Goal: Communication & Community: Answer question/provide support

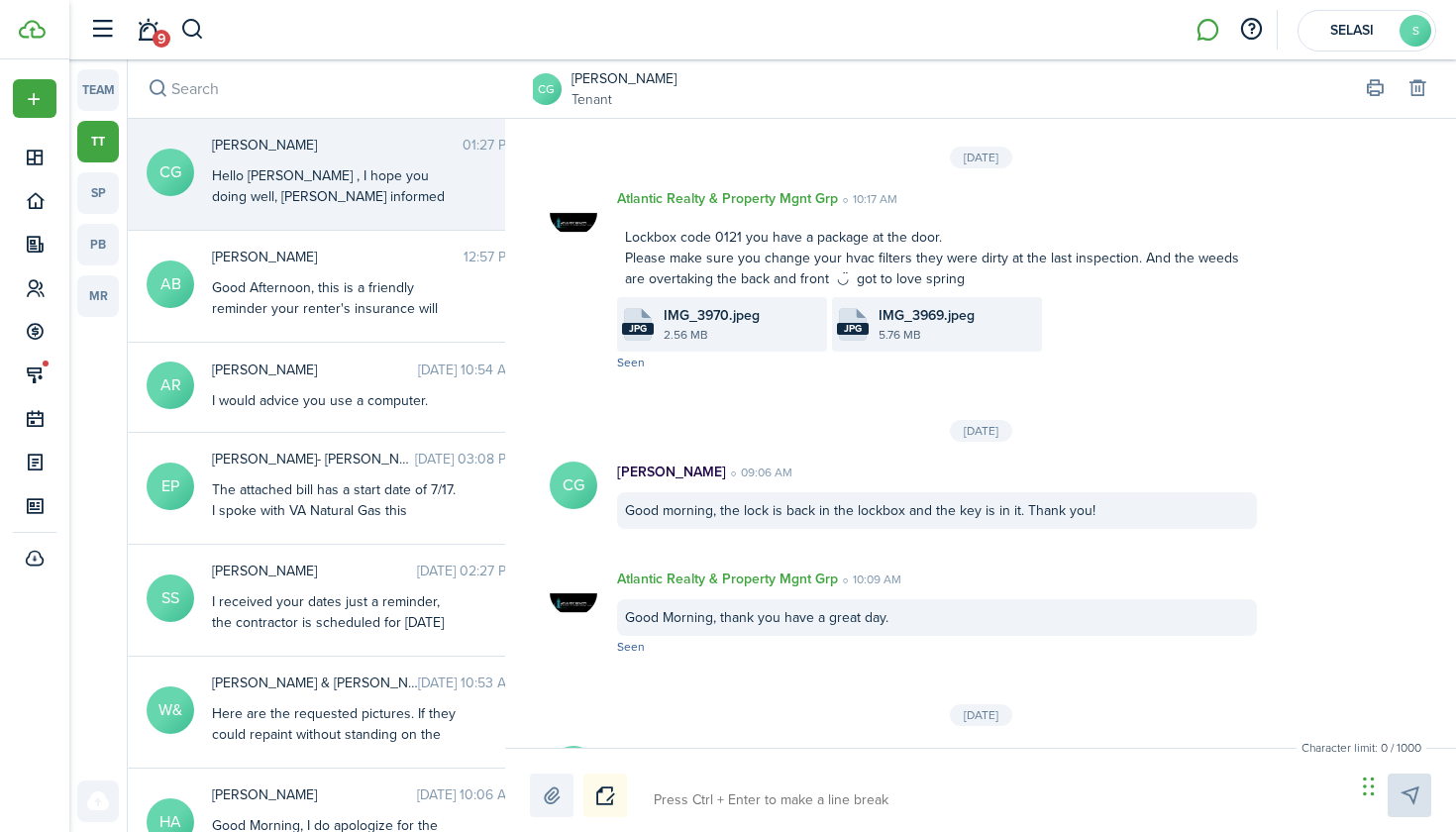
scroll to position [3242, 0]
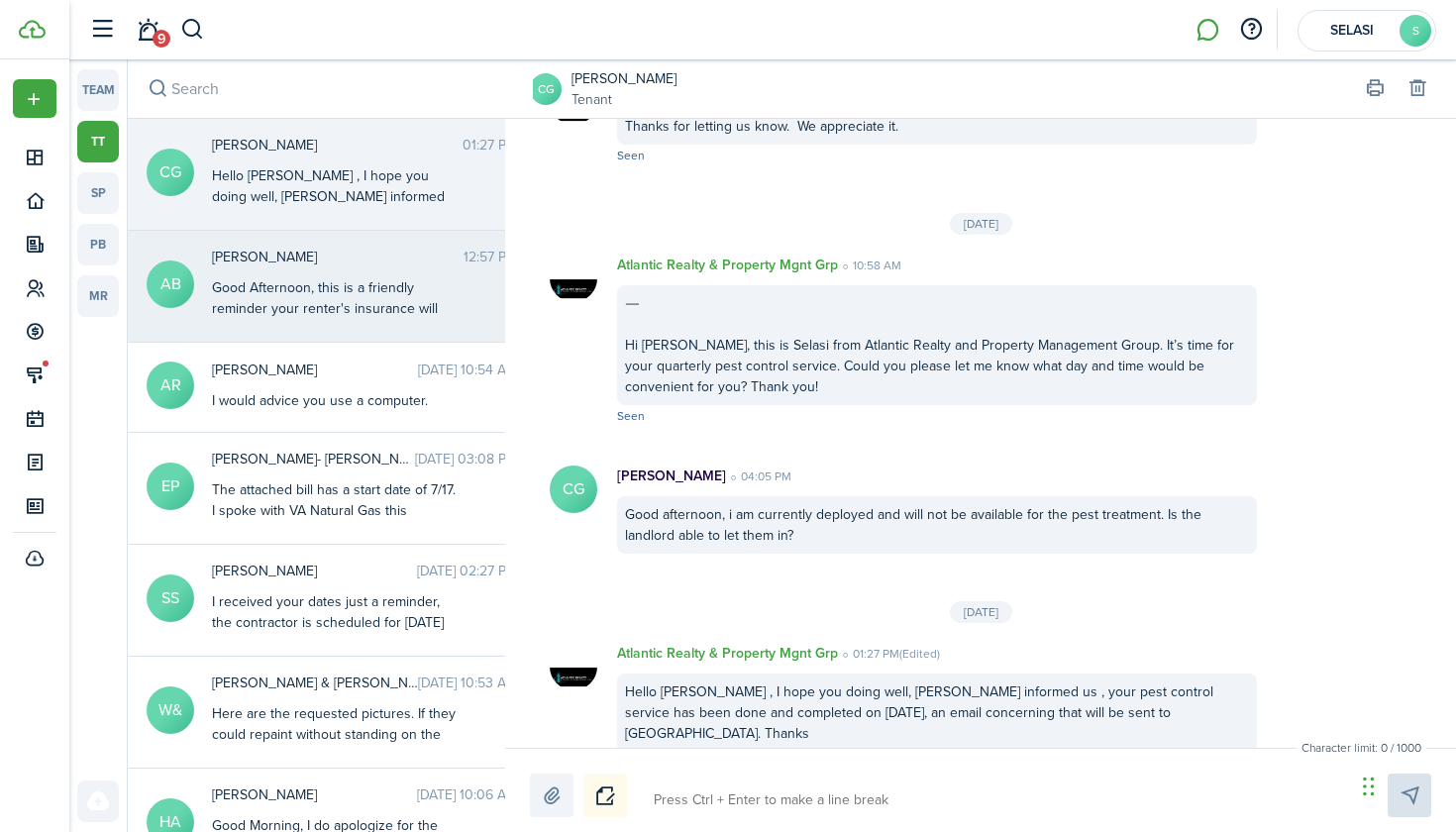
click at [324, 294] on div "Good Afternoon, this is a friendly reminder your renter's insurance will expire…" at bounding box center [336, 319] width 248 height 83
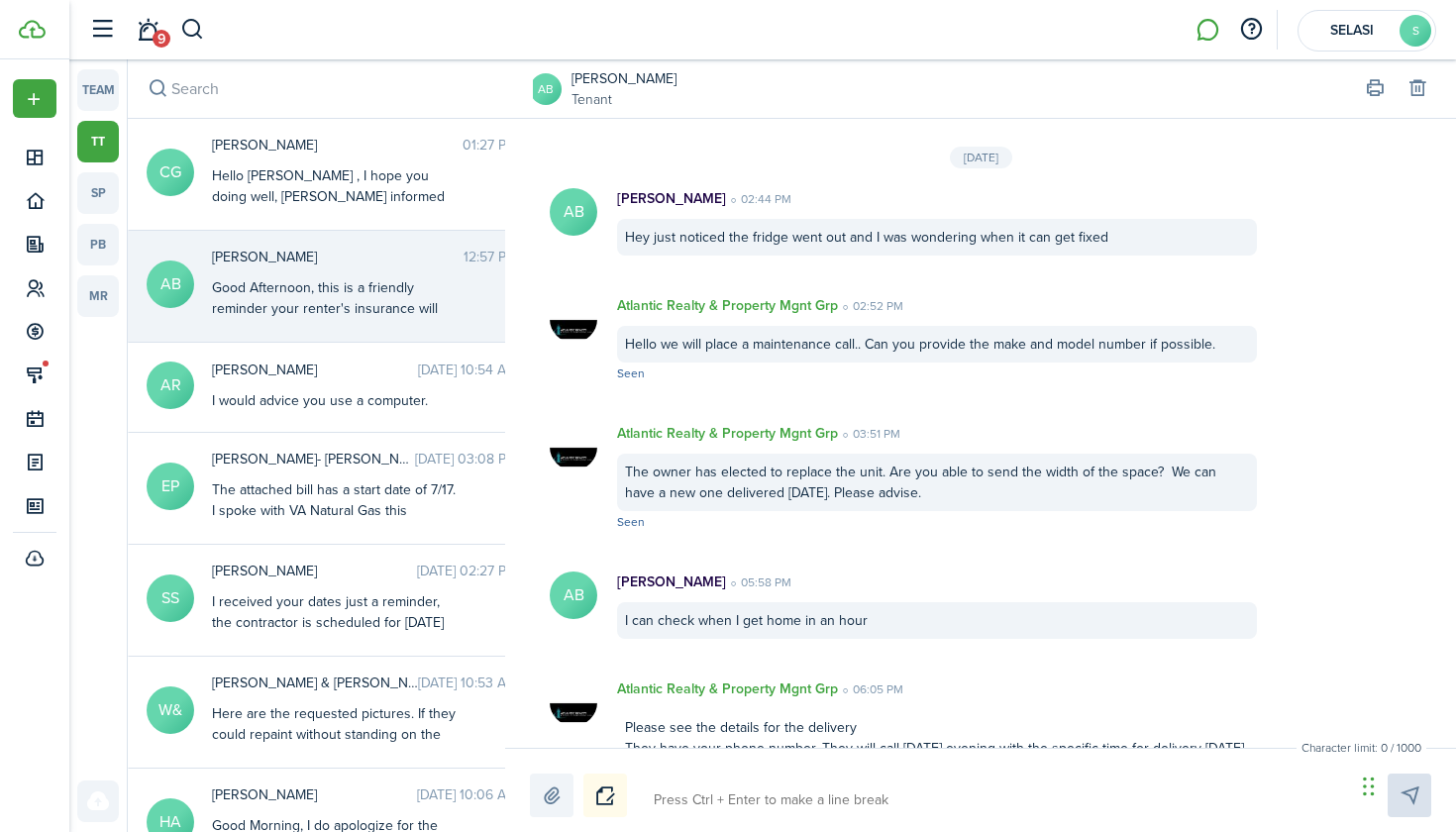
scroll to position [3043, 0]
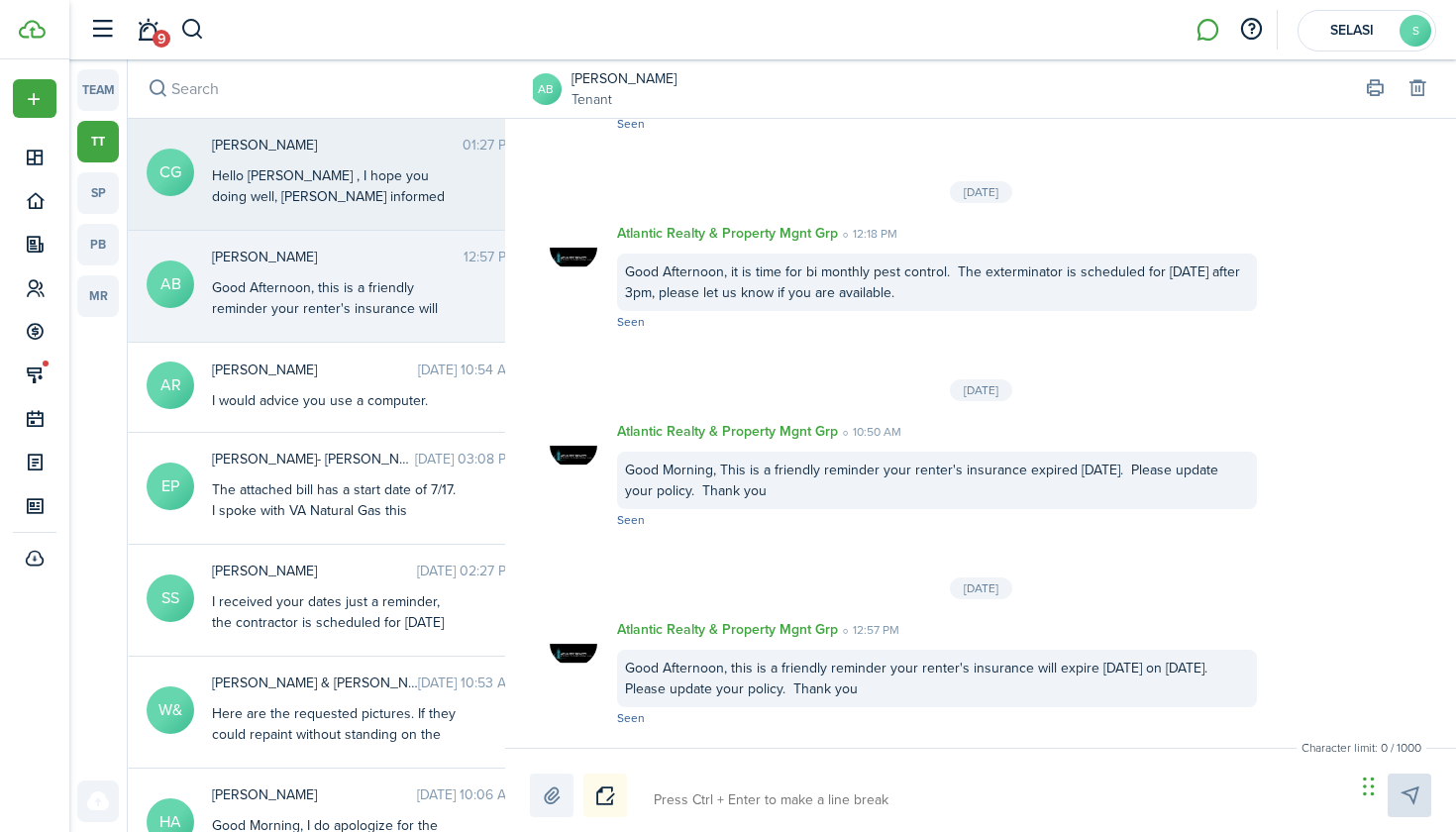
click at [327, 172] on div "Hello [PERSON_NAME] , I hope you doing well, [PERSON_NAME] informed us , your p…" at bounding box center [336, 228] width 248 height 125
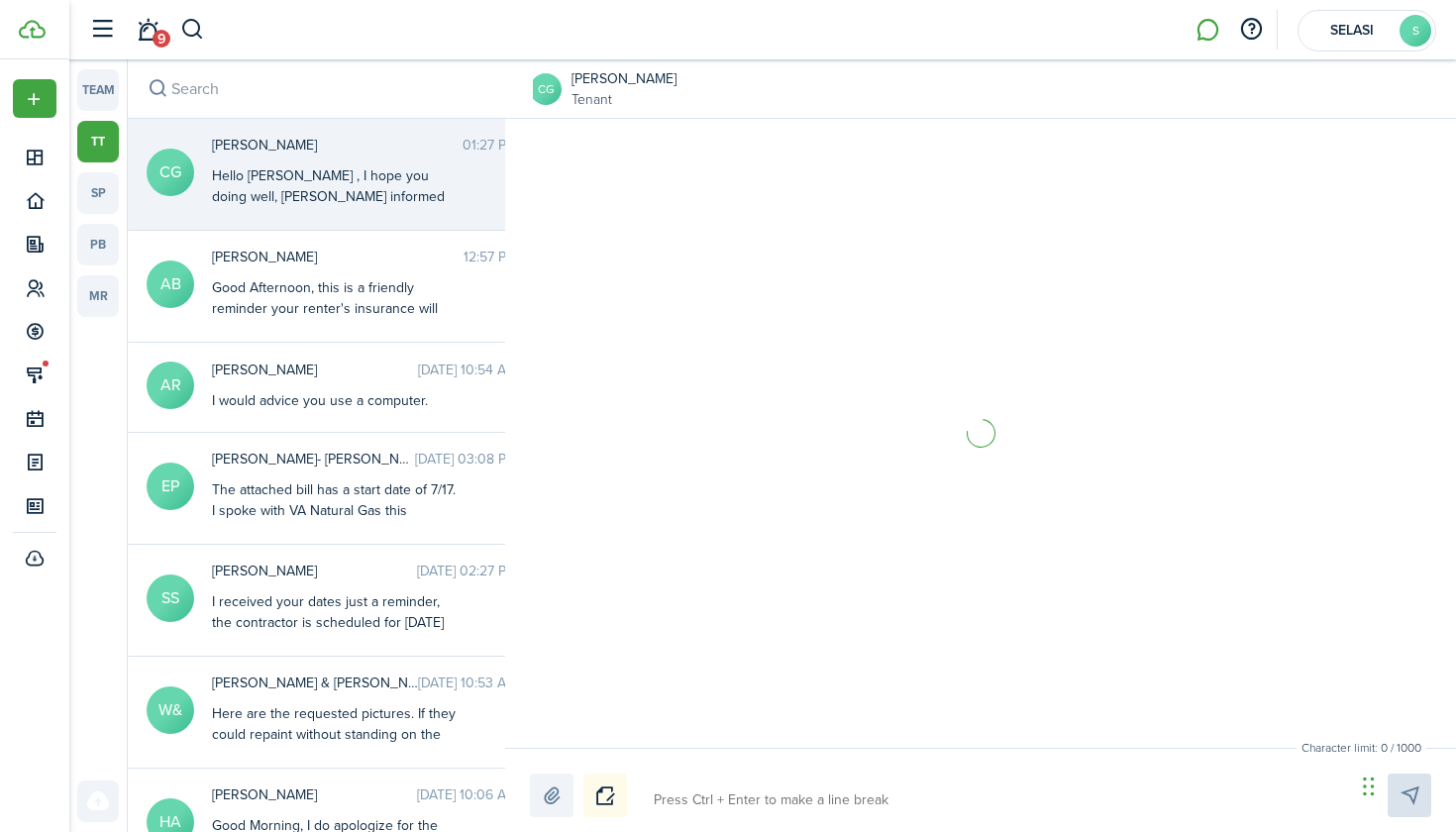
click at [823, 797] on textarea at bounding box center [997, 800] width 701 height 34
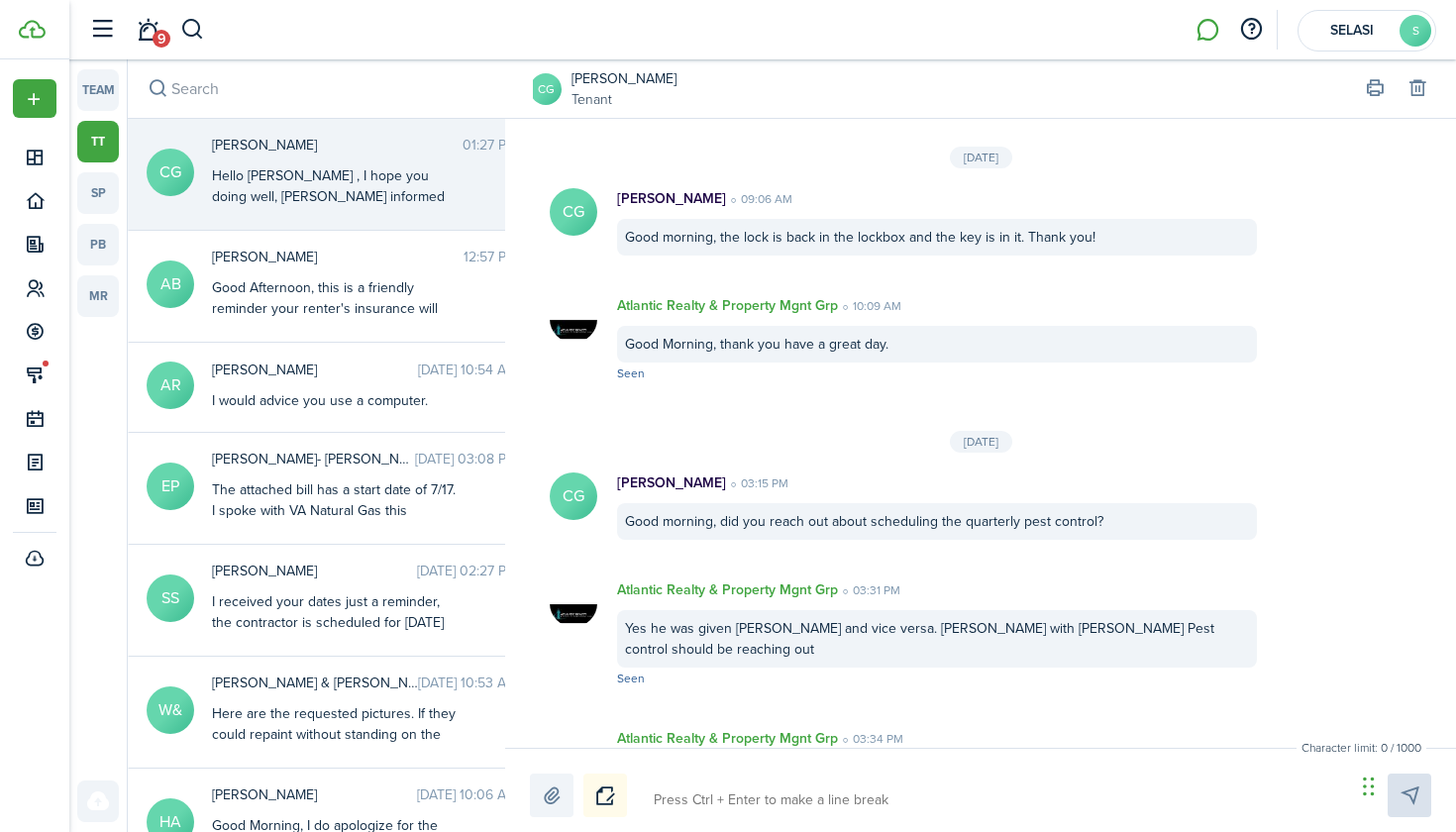
scroll to position [2968, 0]
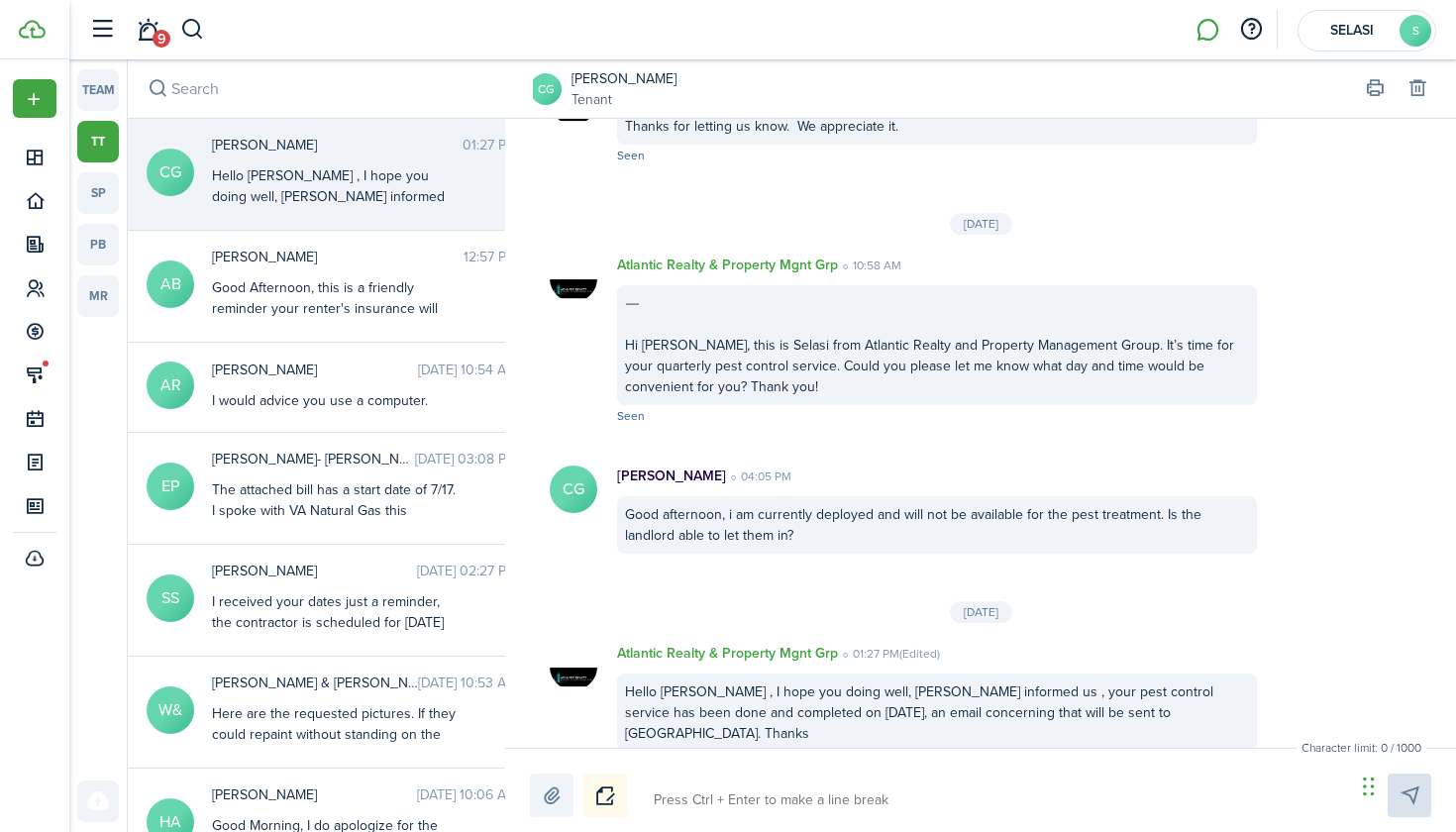
type textarea "H"
type textarea "He"
type textarea "Hel"
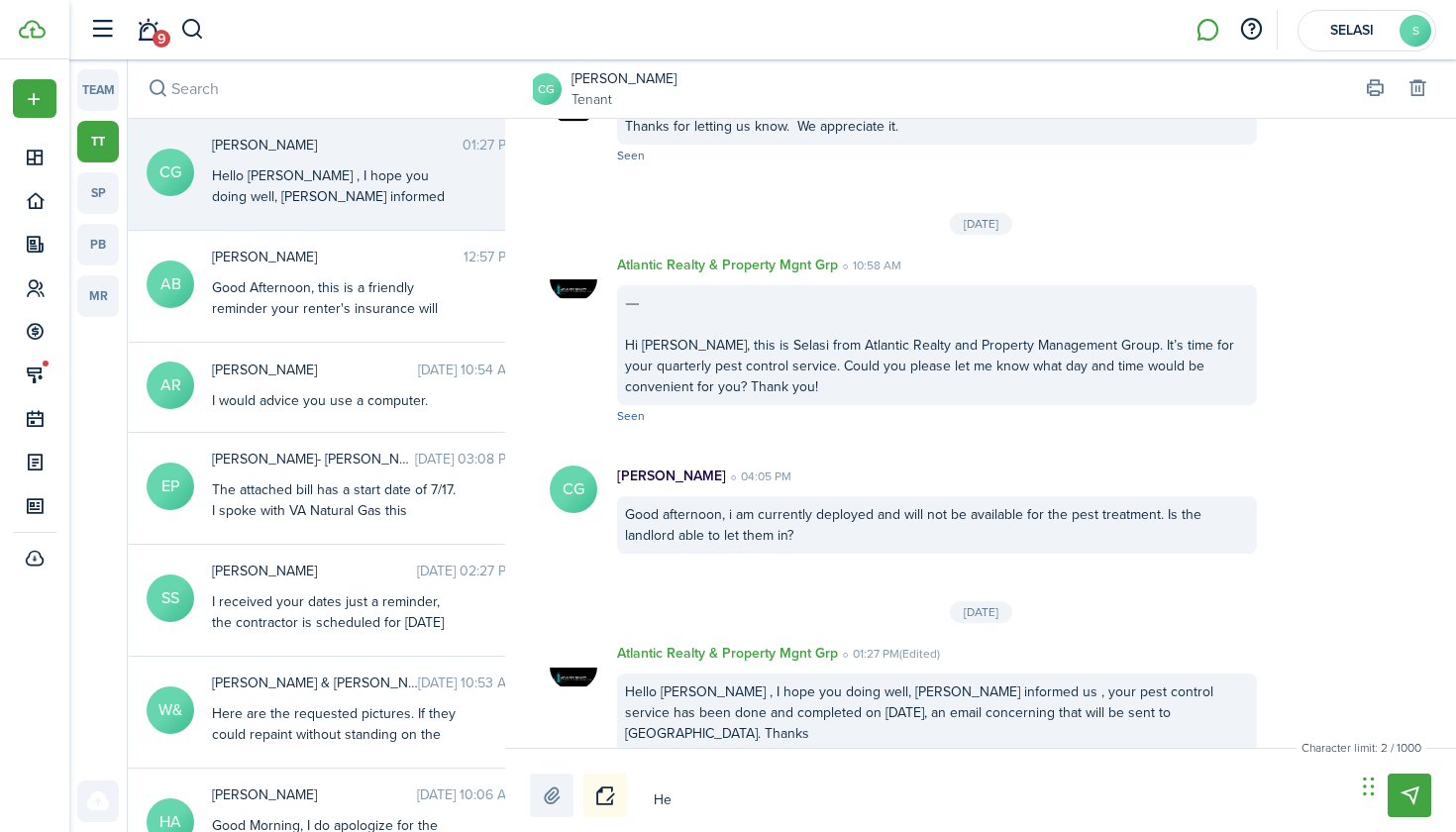
type textarea "Hel"
type textarea "Hell"
type textarea "Hello"
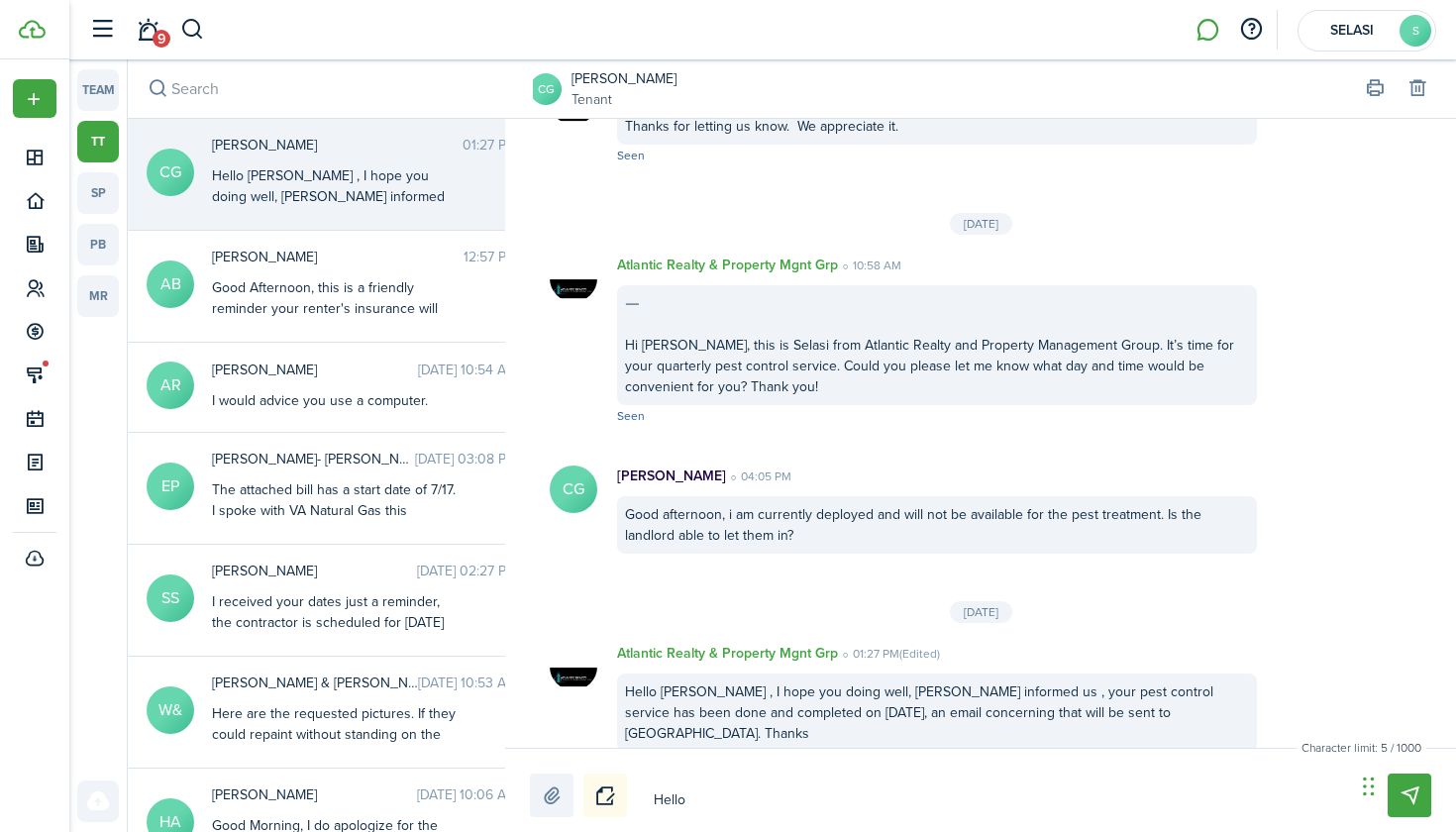
type textarea "Hello"
type textarea "Hello,"
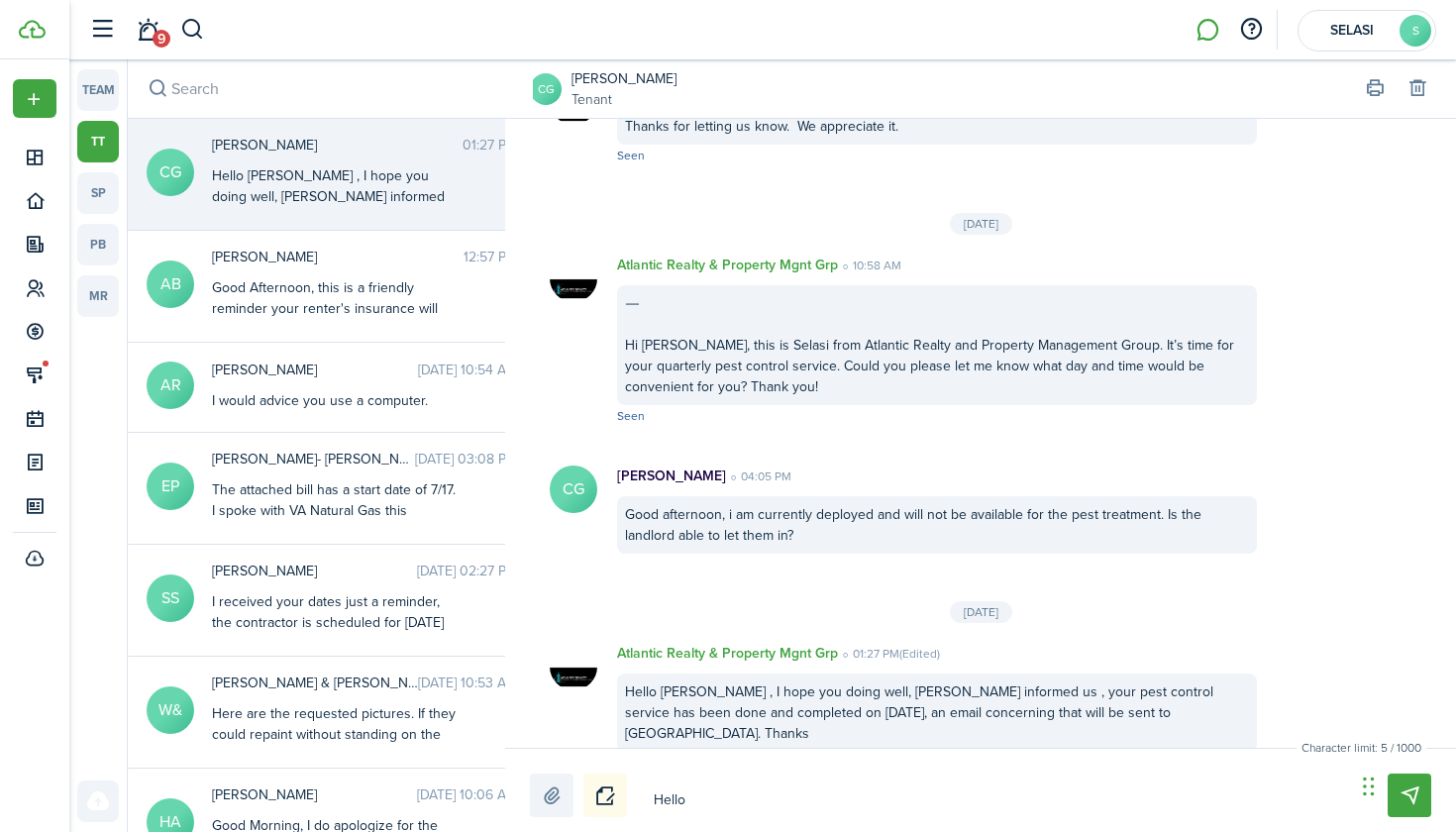
type textarea "Hello,"
type textarea "Hello, M"
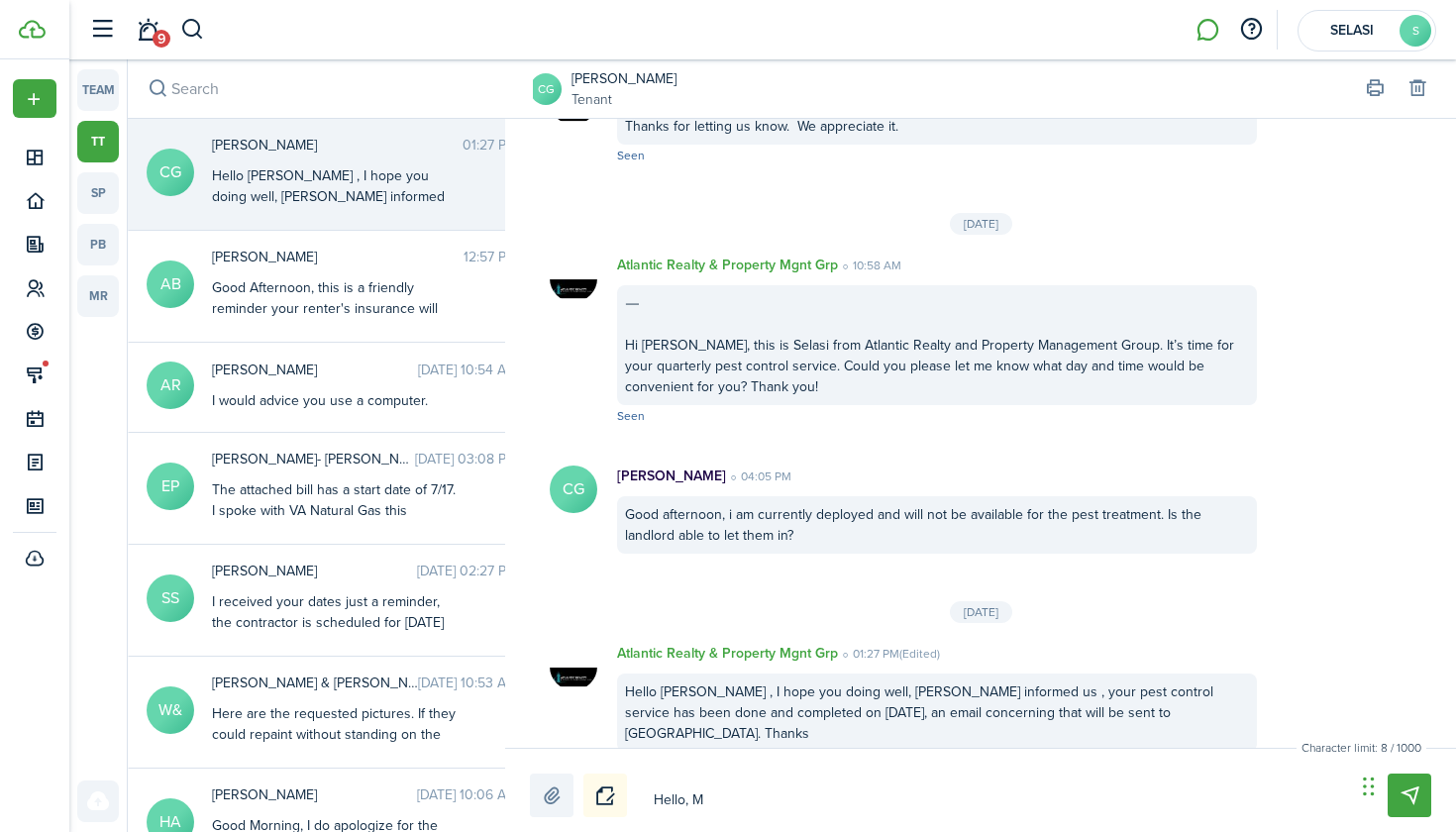
type textarea "Hello, MR"
type textarea "Hello, M"
type textarea "Hello, Mr"
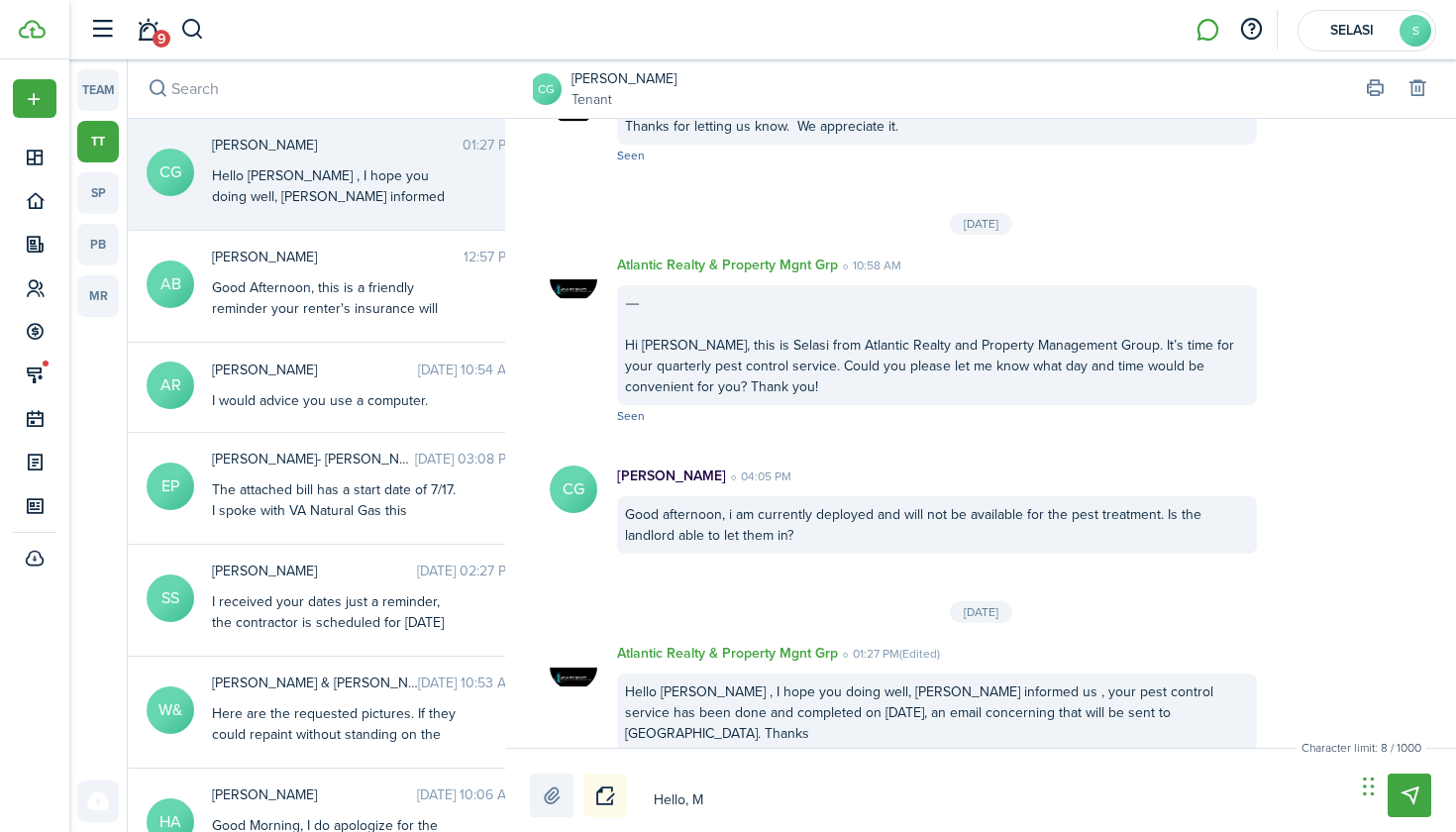
type textarea "Hello, Mr"
type textarea "Hello, Mrs"
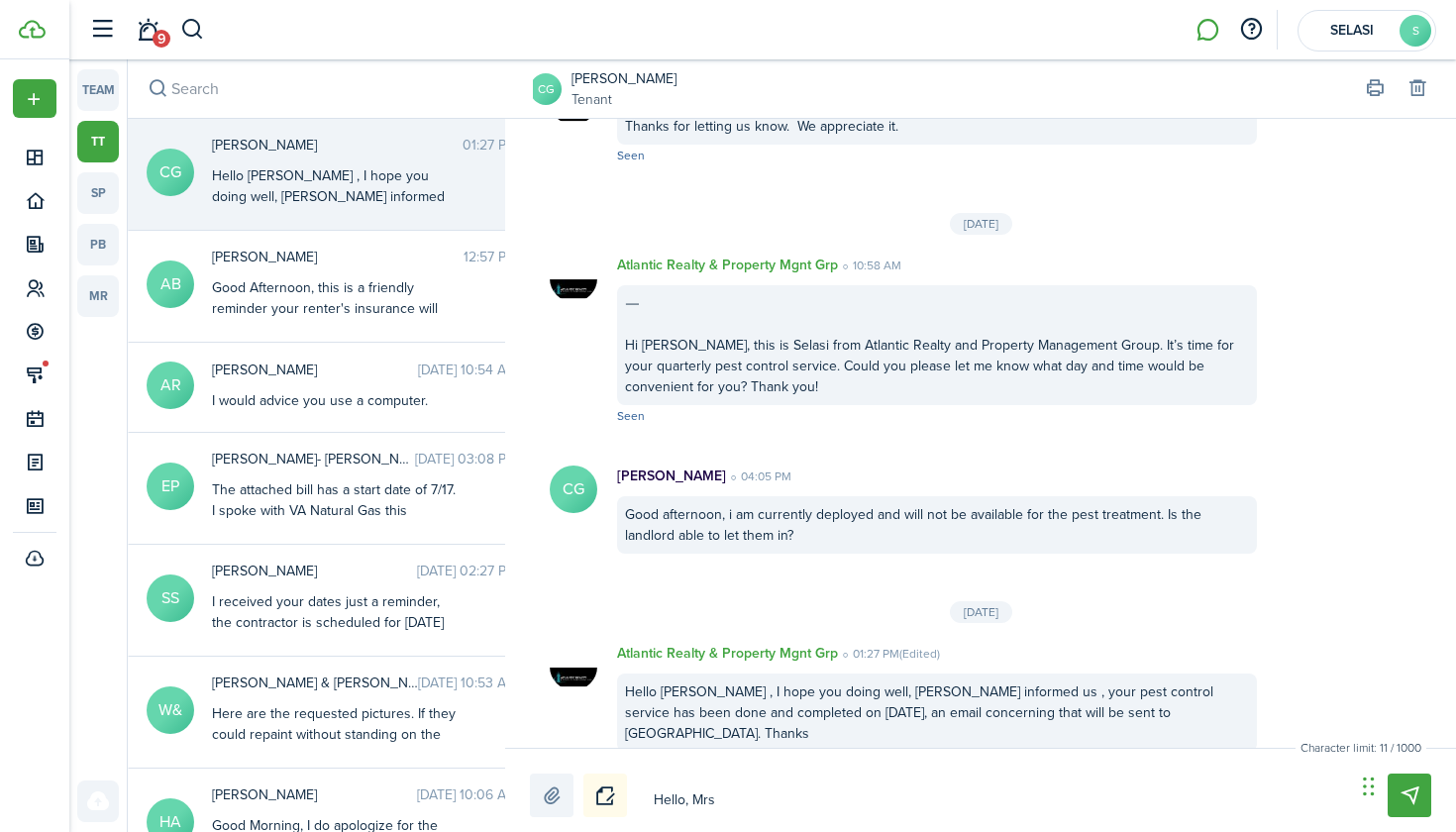
type textarea "Hello, Mrs c"
type textarea "Hello, Mrs [PERSON_NAME]"
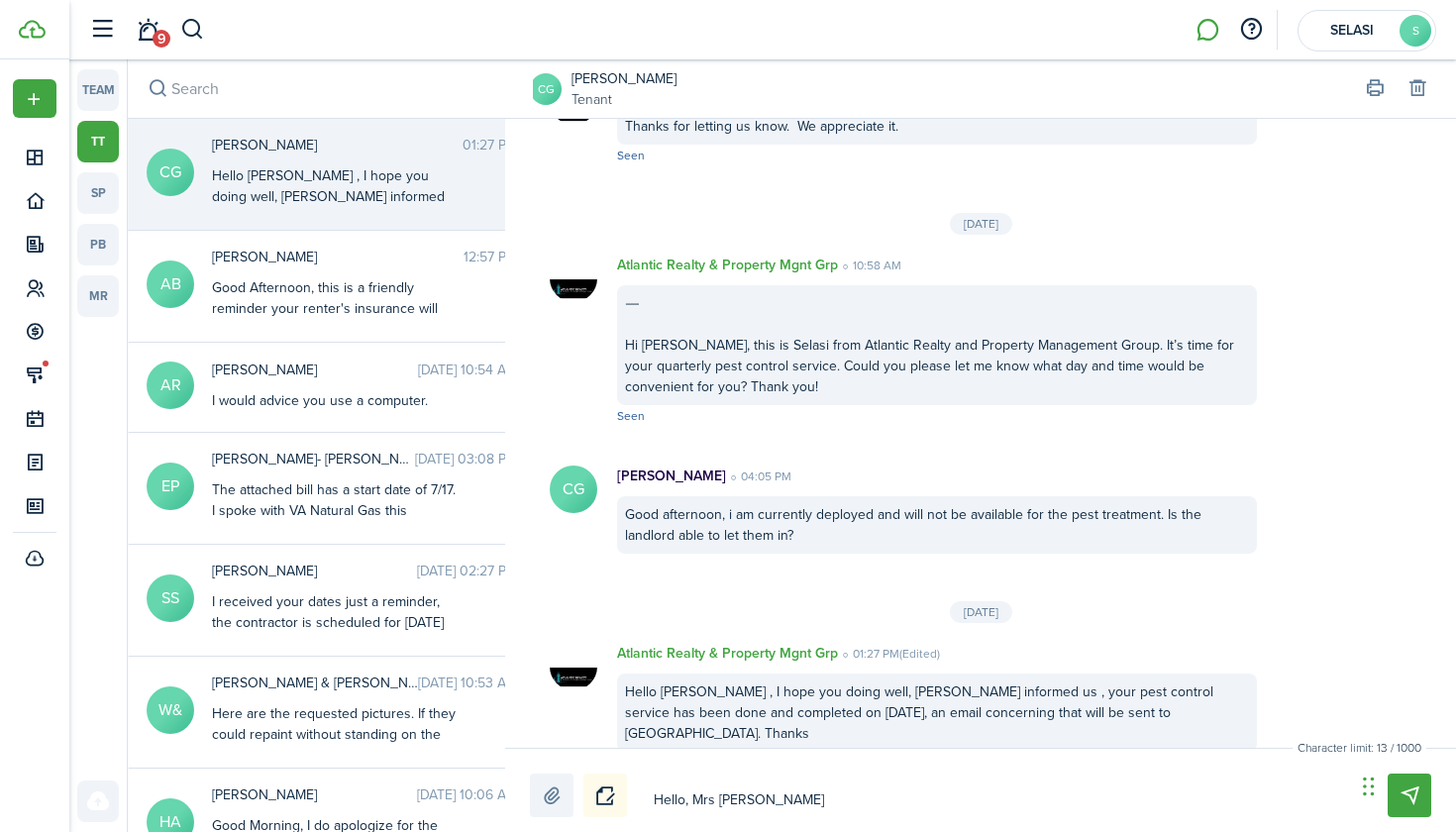
type textarea "Hello, Mrs [PERSON_NAME]"
type textarea "Hello, [PERSON_NAME]"
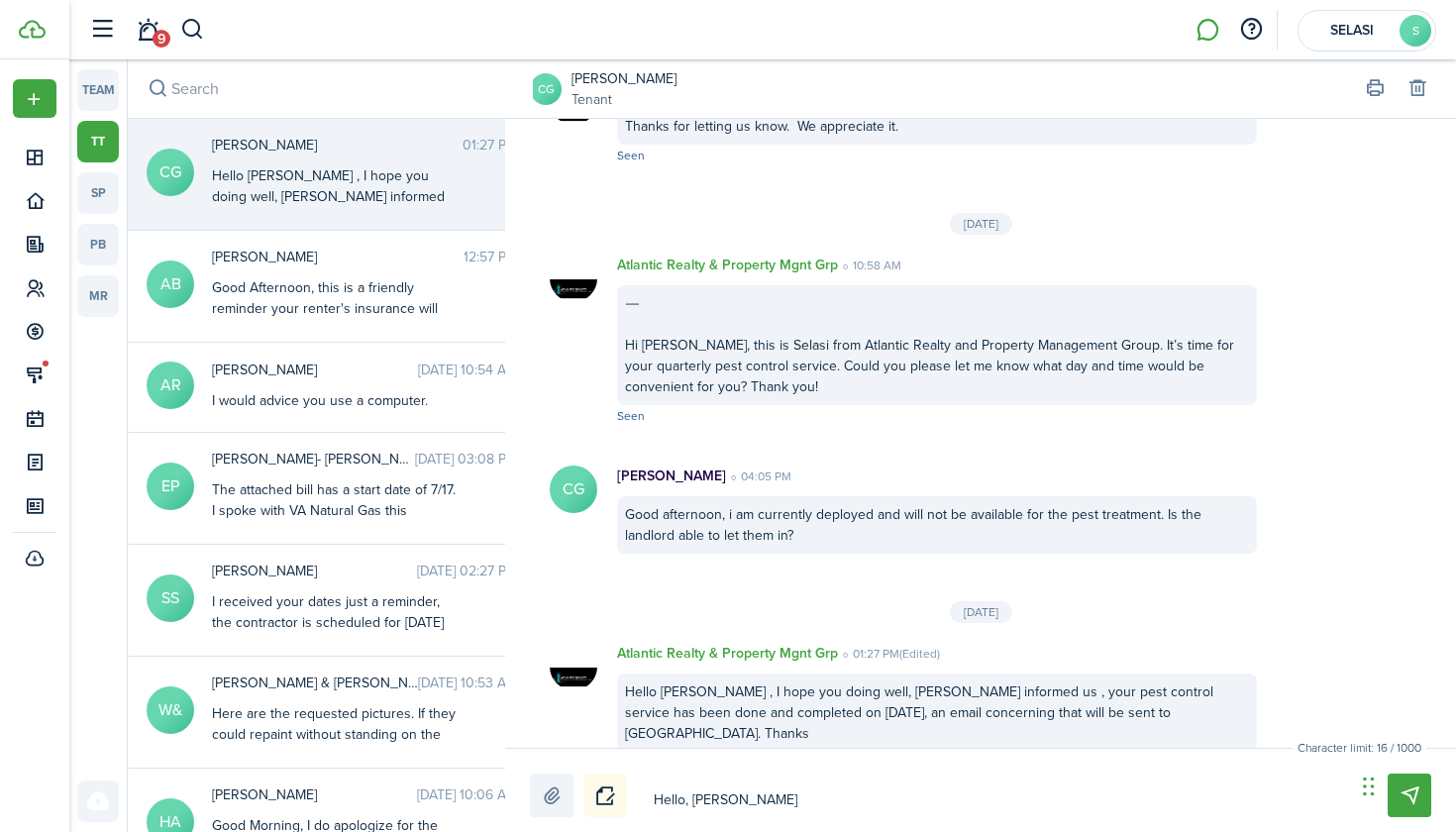
type textarea "Hello, Mrs [PERSON_NAME]"
type textarea "Hello, Mrs [PERSON_NAME] ,"
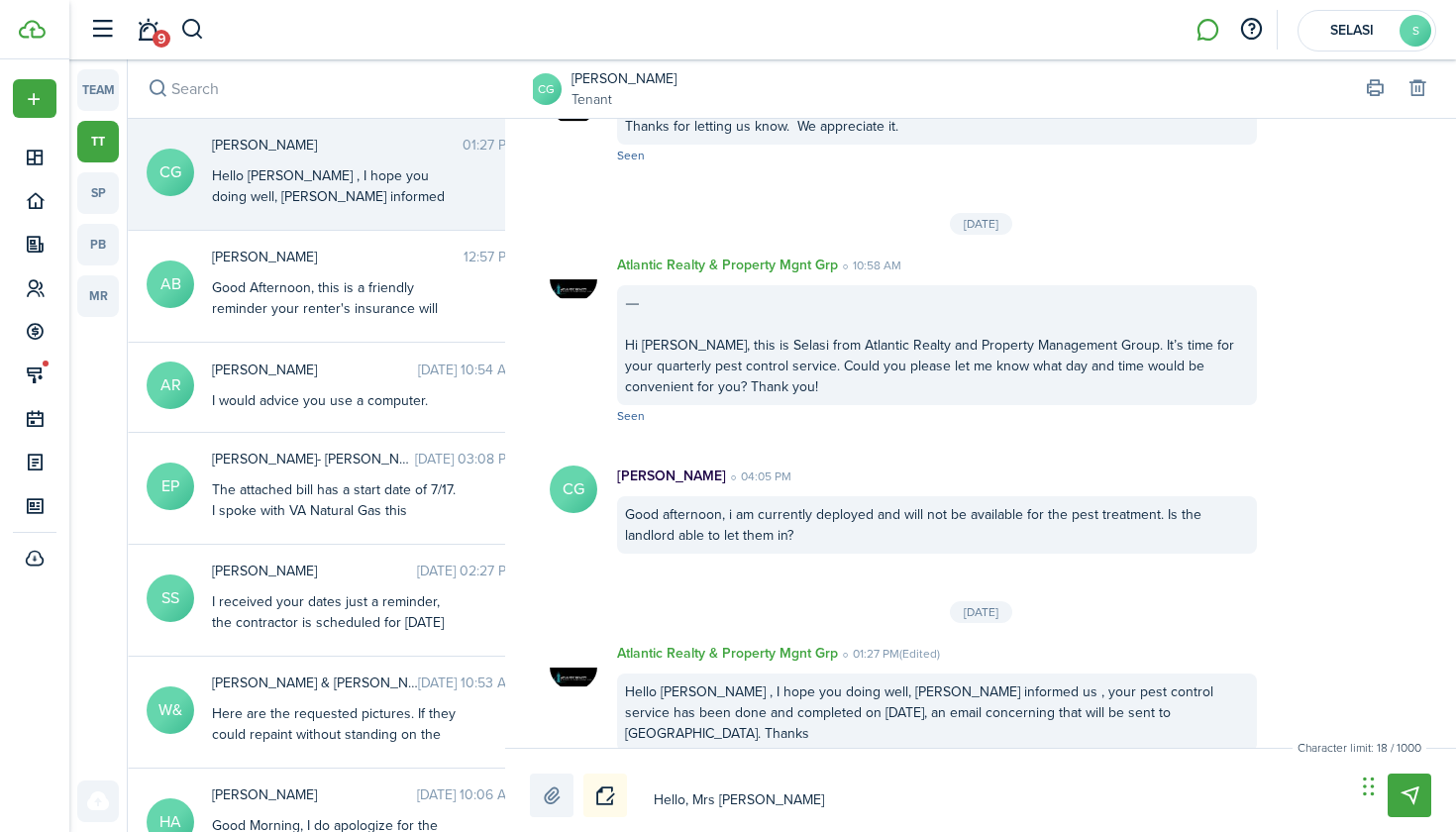
type textarea "Hello, Mrs [PERSON_NAME] ,"
type textarea "Hello, Mrs [PERSON_NAME] , p"
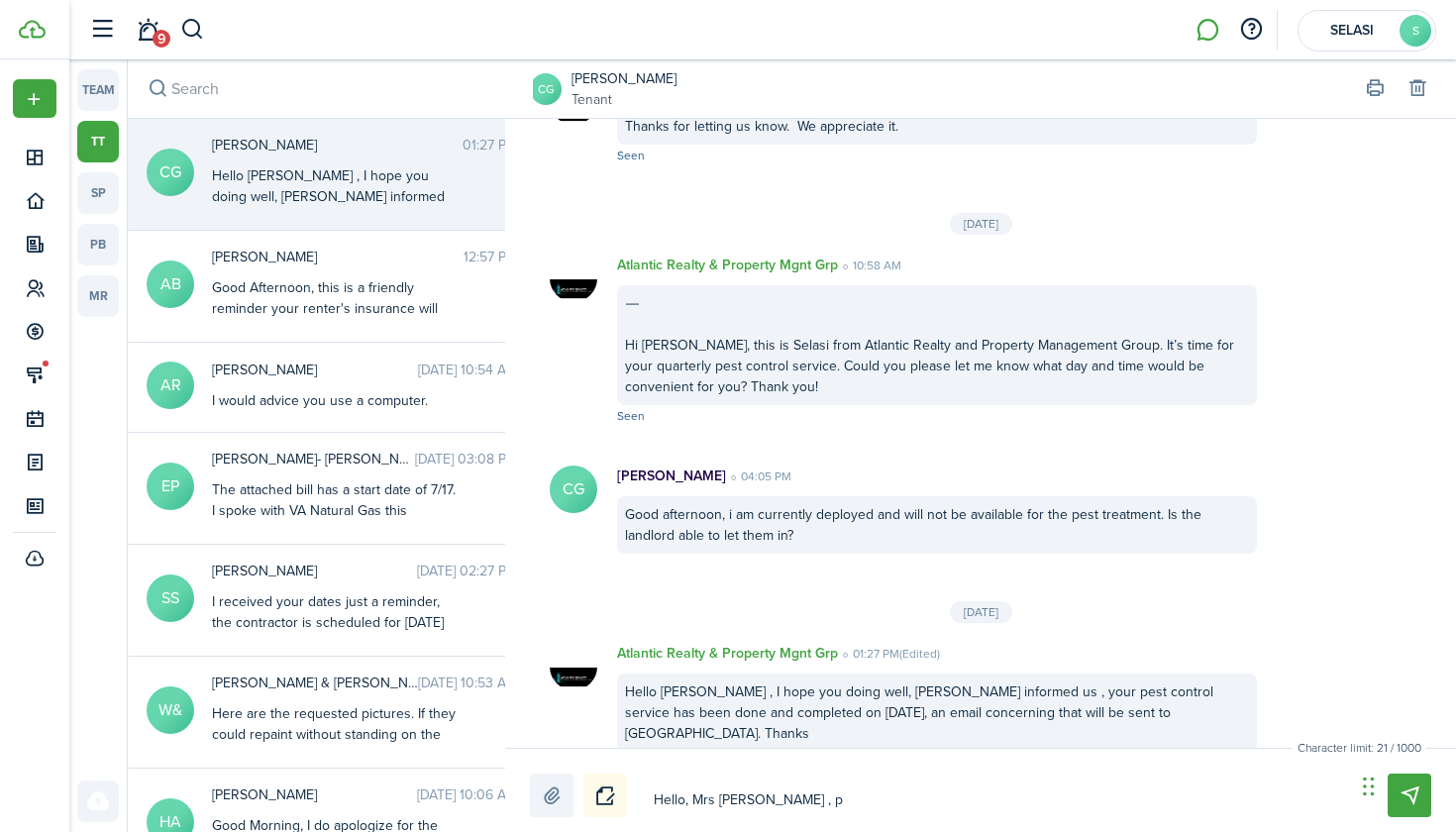
type textarea "Hello, Mrs [PERSON_NAME] , pl"
type textarea "Hello, Mrs [PERSON_NAME] , ple"
type textarea "Hello, Mrs [PERSON_NAME] , plea"
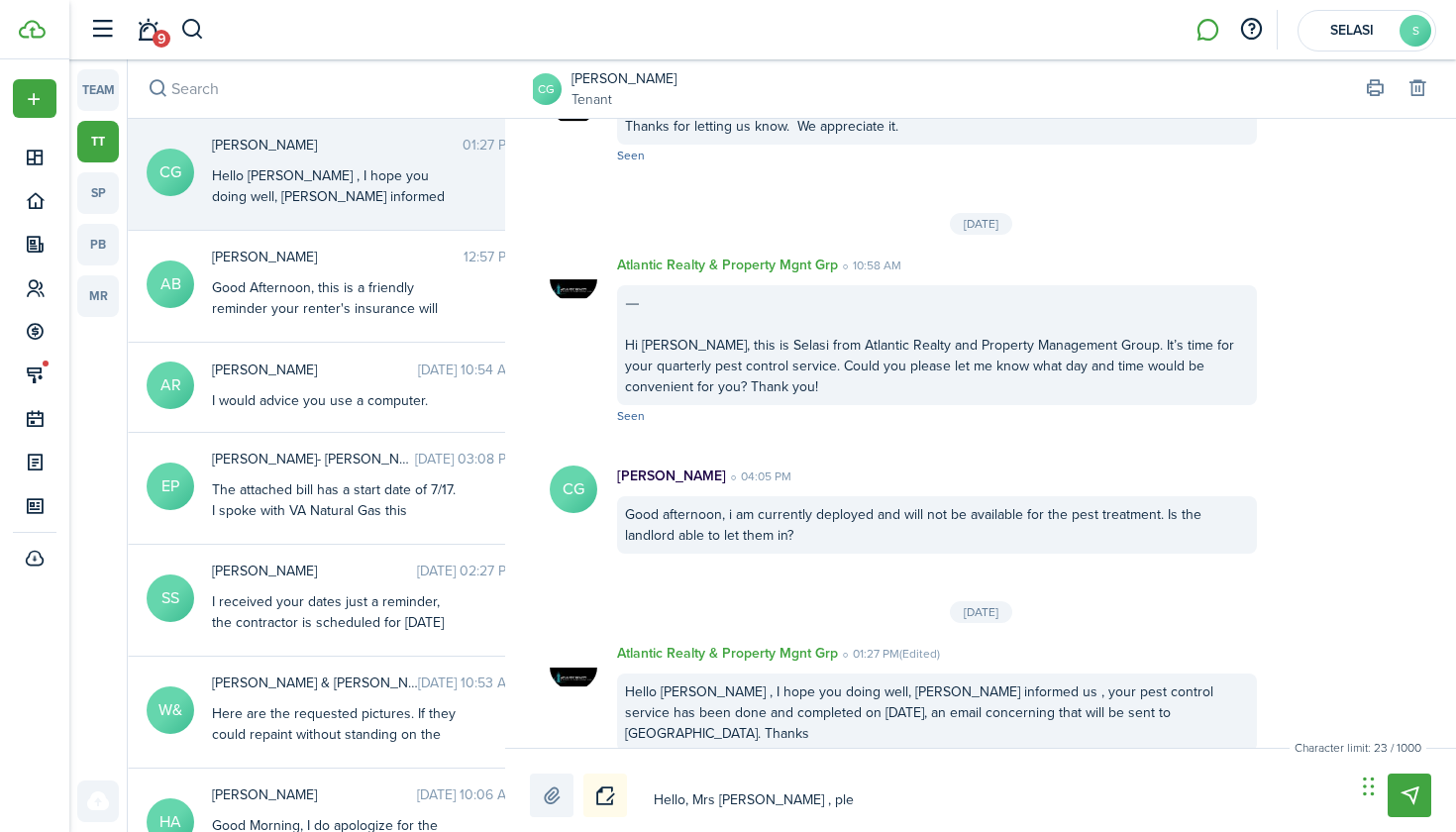
type textarea "Hello, Mrs [PERSON_NAME] , plea"
type textarea "Hello, Mrs [PERSON_NAME] , pleas"
type textarea "Hello, Mrs [PERSON_NAME] , please"
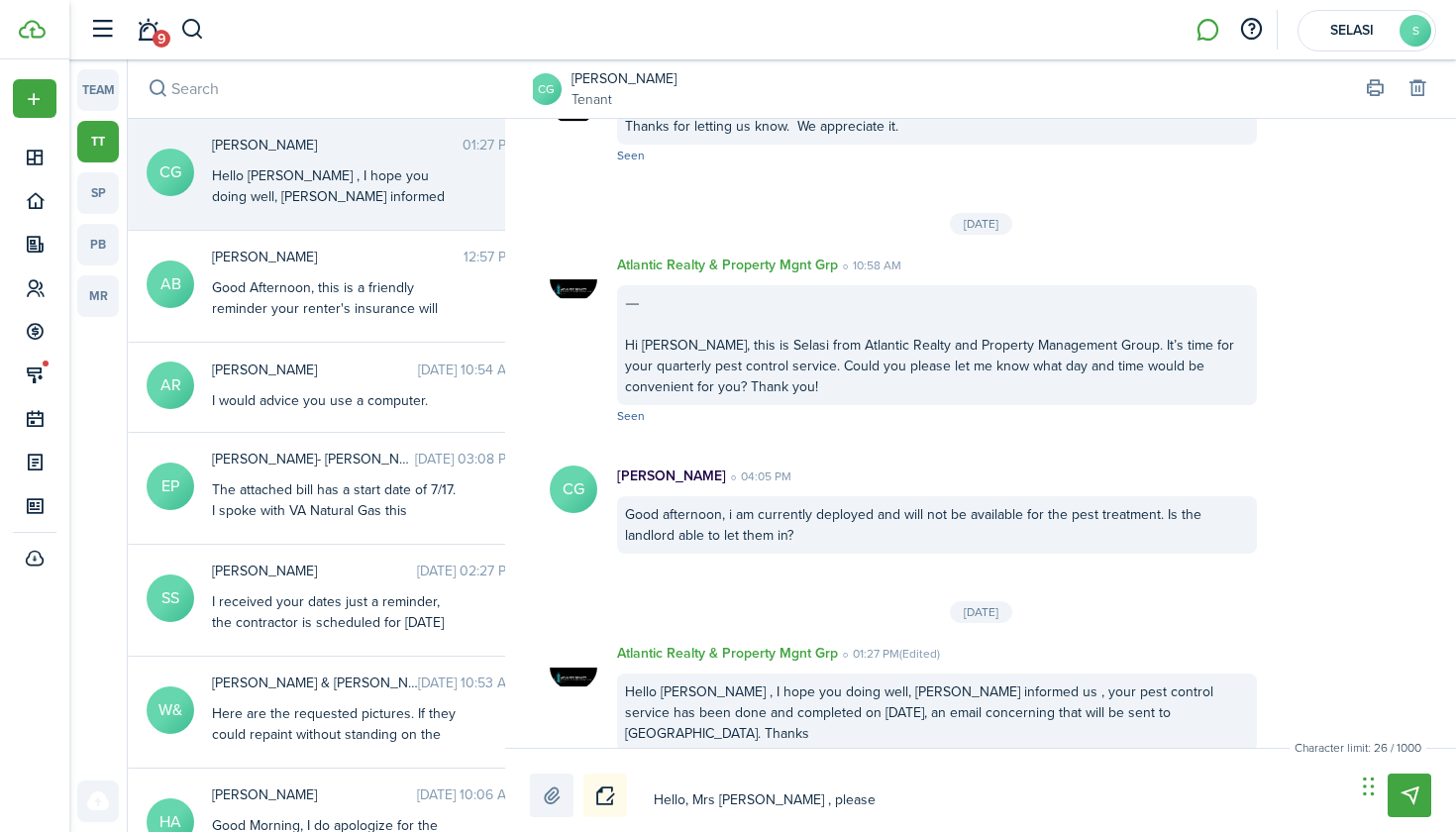
type textarea "Hello, Mrs [PERSON_NAME] , please"
type textarea "Hello, Mrs [PERSON_NAME] , please d"
type textarea "Hello, Mrs [PERSON_NAME] , please di"
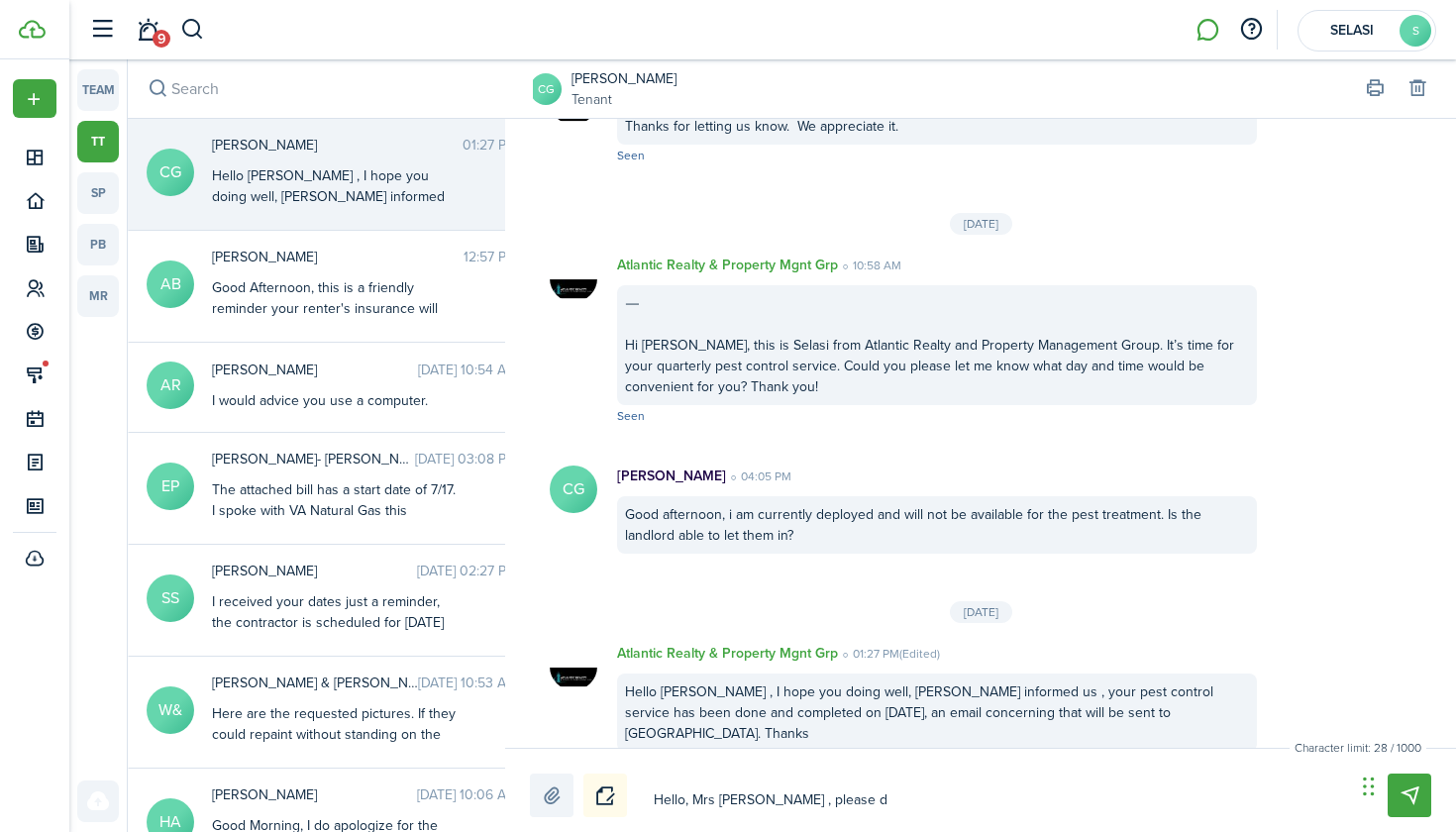
type textarea "Hello, Mrs [PERSON_NAME] , please di"
type textarea "Hello, Mrs [PERSON_NAME] , please dis"
type textarea "Hello, Mrs [PERSON_NAME] , please disr"
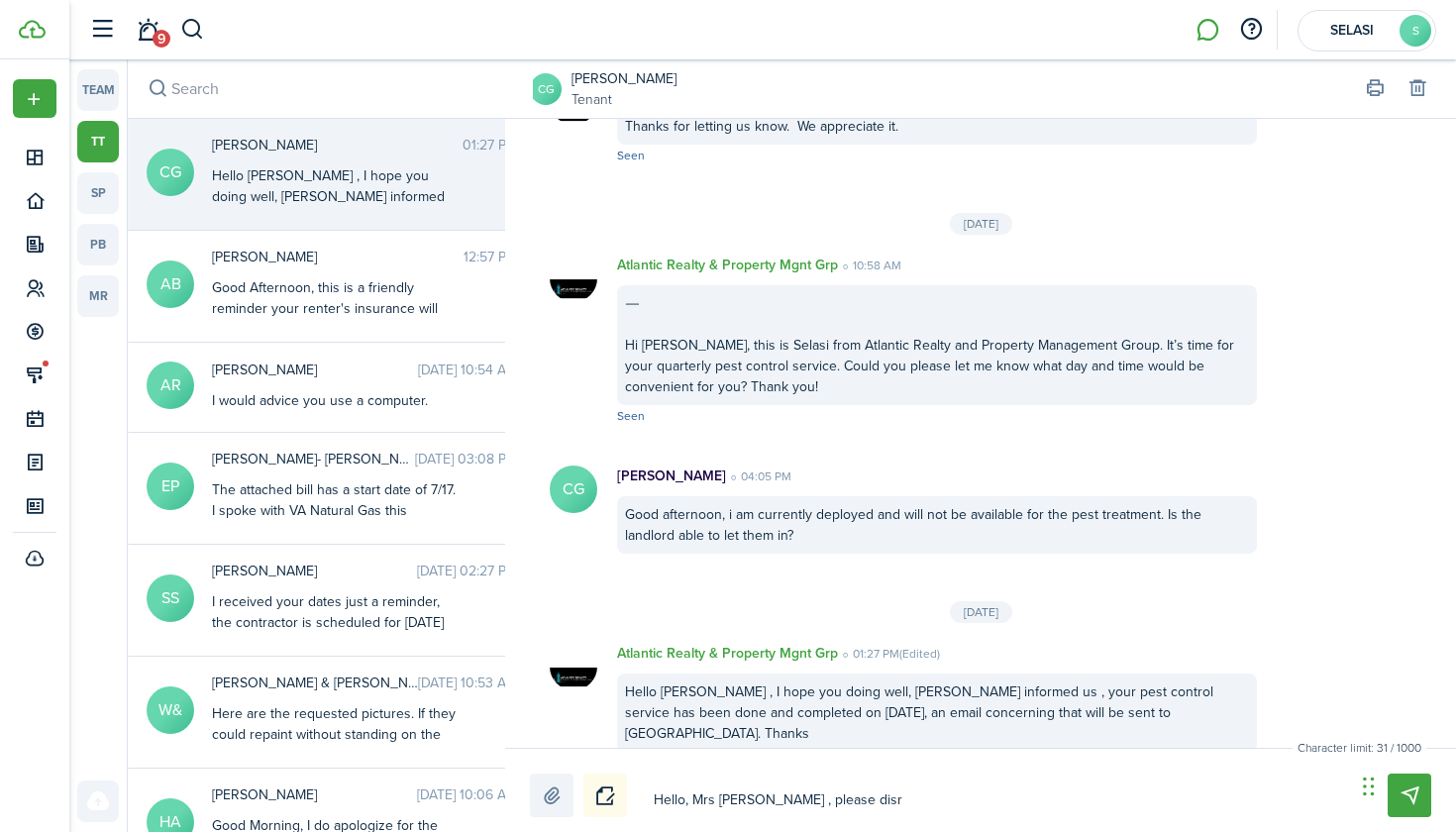
type textarea "Hello, Mrs [PERSON_NAME] , please disre"
type textarea "Hello, Mrs [PERSON_NAME] , please disreg"
type textarea "Hello, Mrs [PERSON_NAME] , please disrega"
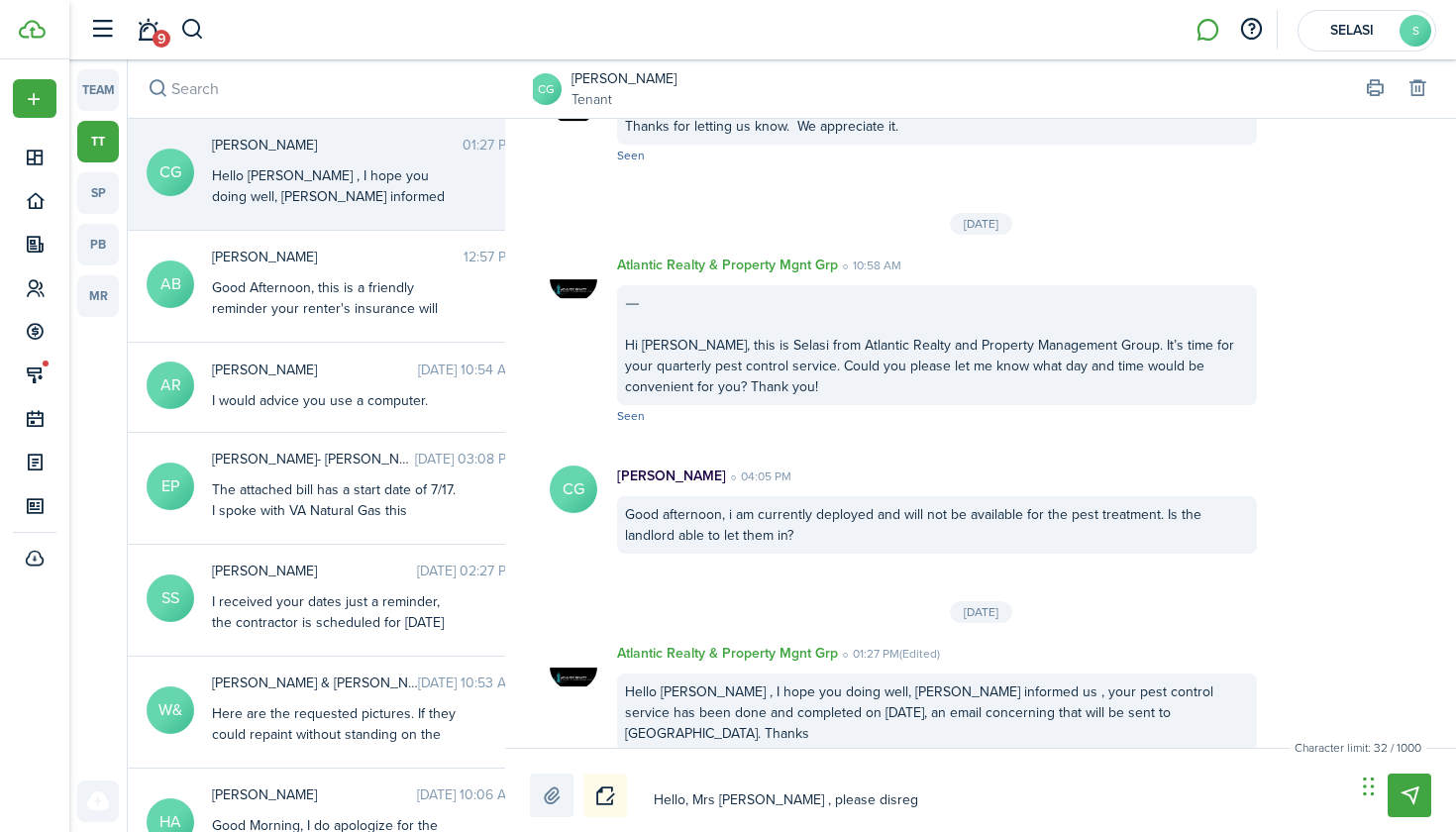
type textarea "Hello, Mrs [PERSON_NAME] , please disrega"
type textarea "Hello, Mrs [PERSON_NAME] , please disregar"
type textarea "Hello, Mrs [PERSON_NAME] , please disregard"
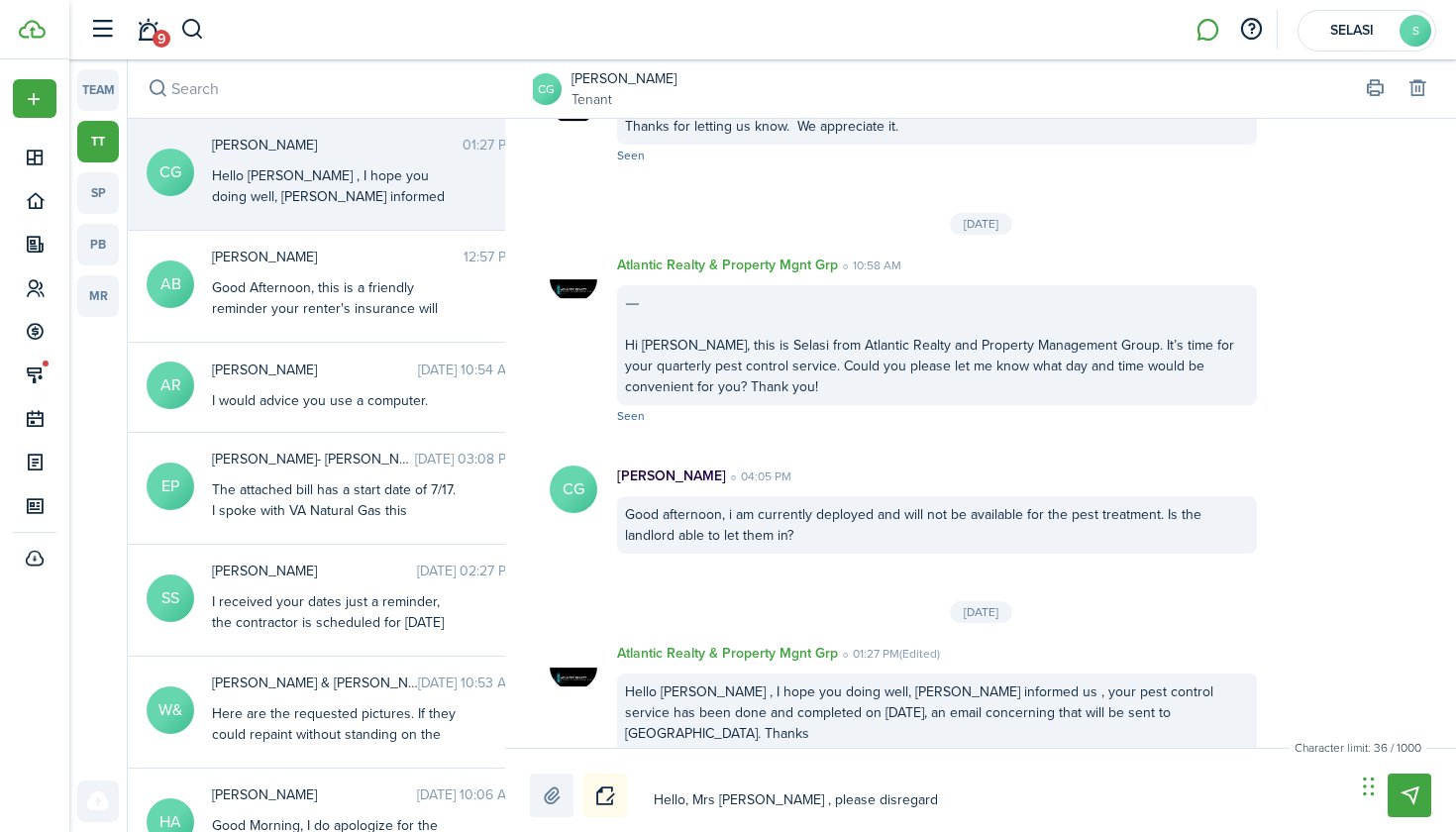
type textarea "Hello, Mrs [PERSON_NAME] , please disregard"
type textarea "Hello, Mrs [PERSON_NAME] , please disregard t"
type textarea "Hello, Mrs [PERSON_NAME] , please disregard th"
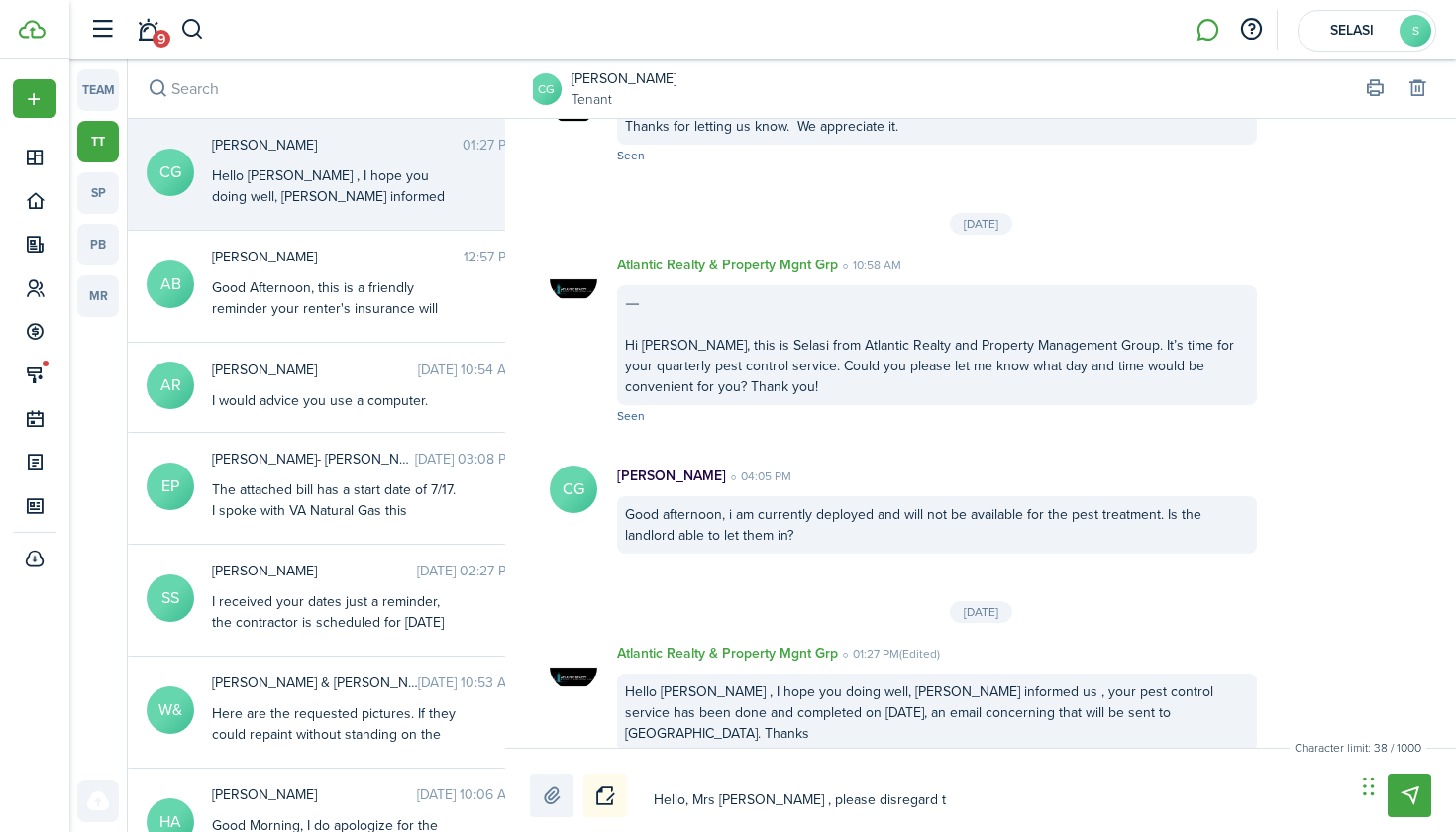
type textarea "Hello, Mrs [PERSON_NAME] , please disregard th"
type textarea "Hello, Mrs [PERSON_NAME] , please disregard the"
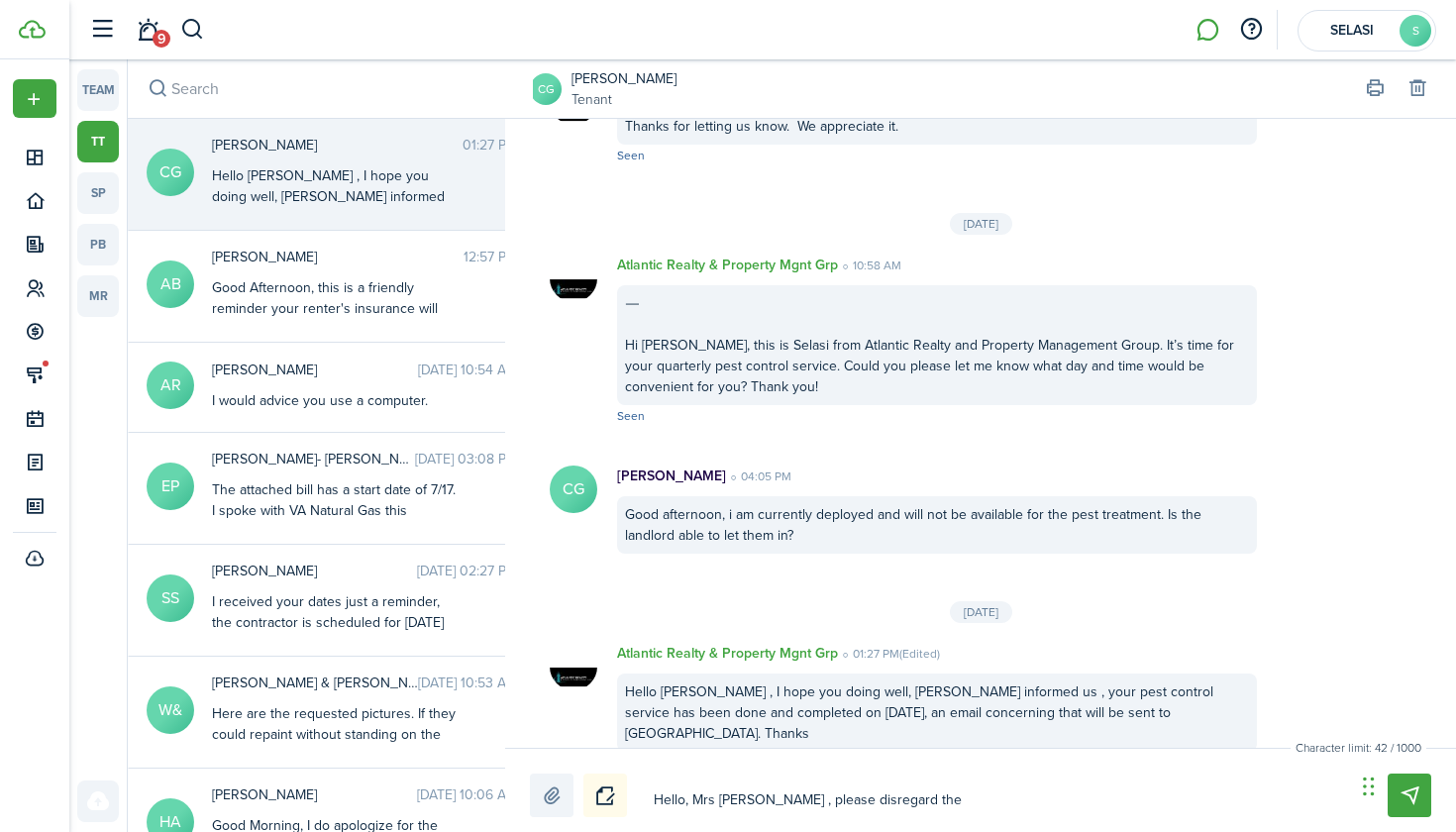
type textarea "Hello, Mrs [PERSON_NAME] , please disregard the p"
type textarea "Hello, Mrs [PERSON_NAME] , please disregard the pr"
type textarea "Hello, Mrs [PERSON_NAME] , please disregard the pre"
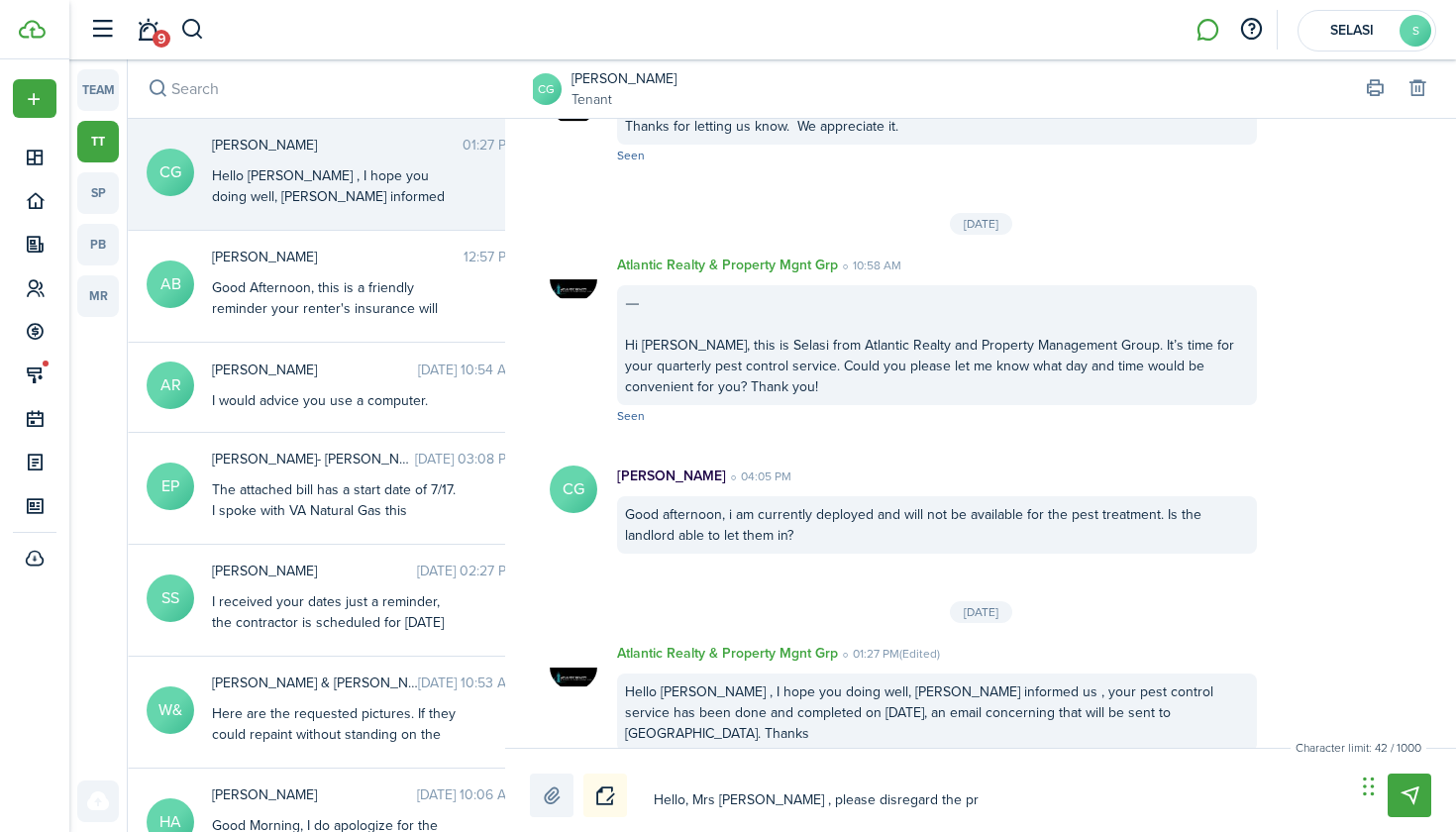
type textarea "Hello, Mrs [PERSON_NAME] , please disregard the pre"
type textarea "Hello, Mrs [PERSON_NAME] , please disregard the prev"
type textarea "Hello, Mrs [PERSON_NAME] , please disregard the previ"
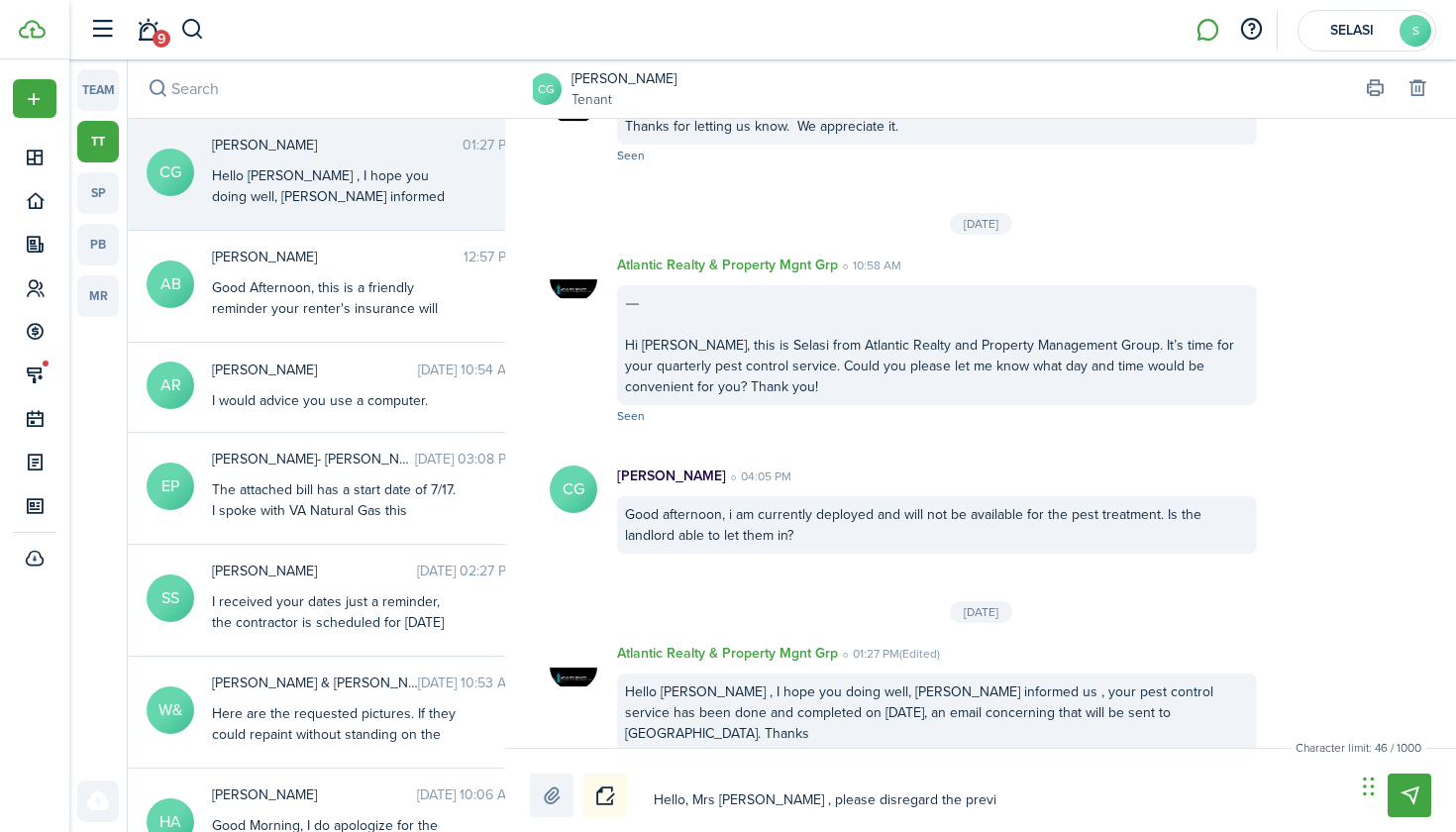
type textarea "Hello, Mrs [PERSON_NAME] , please disregard the previo"
type textarea "Hello, Mrs [PERSON_NAME] , please disregard the previou"
type textarea "Hello, Mrs [PERSON_NAME] , please disregard the previous"
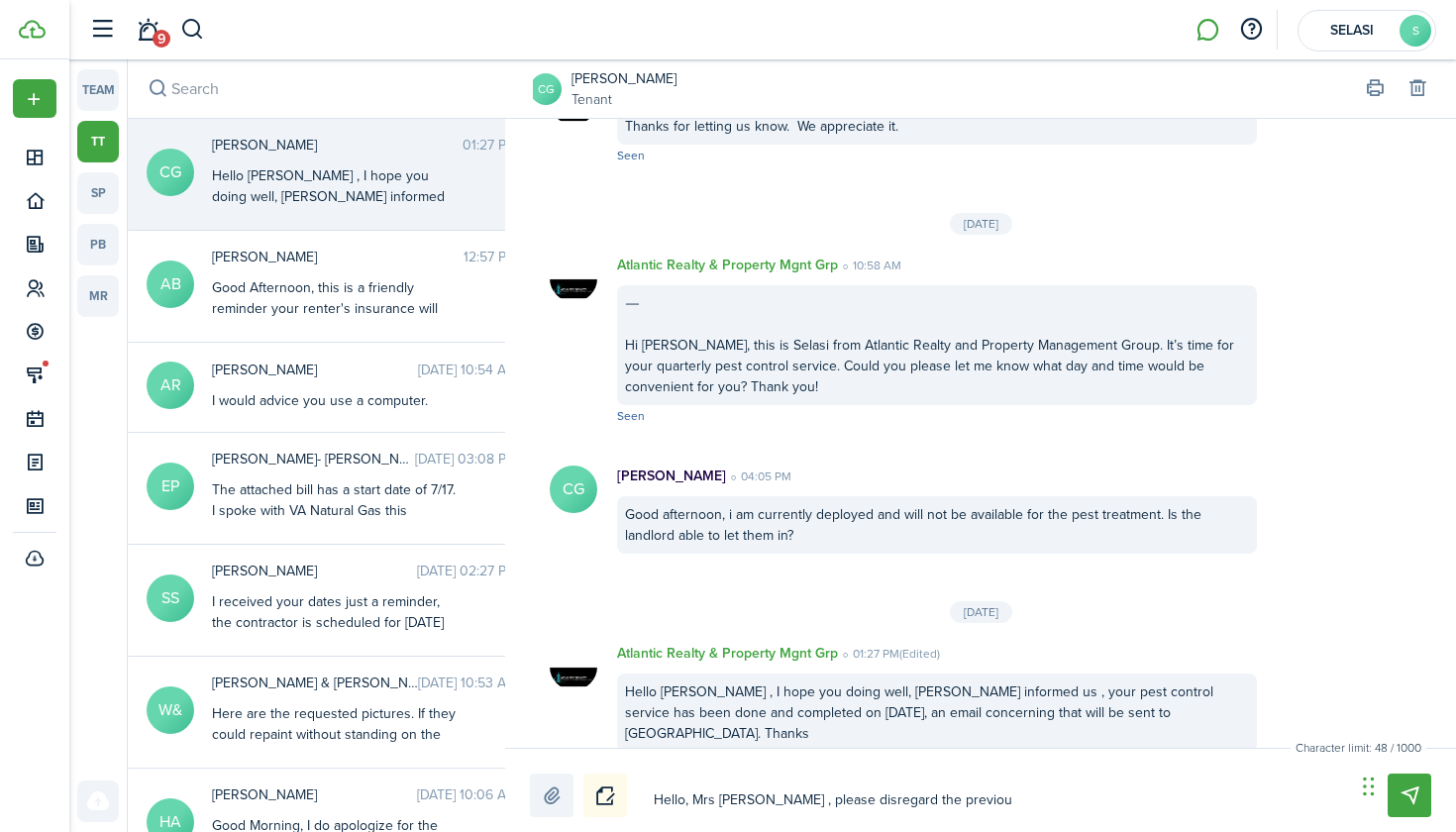
type textarea "Hello, Mrs [PERSON_NAME] , please disregard the previous"
type textarea "Hello, Mrs [PERSON_NAME] , please disregard the previous m"
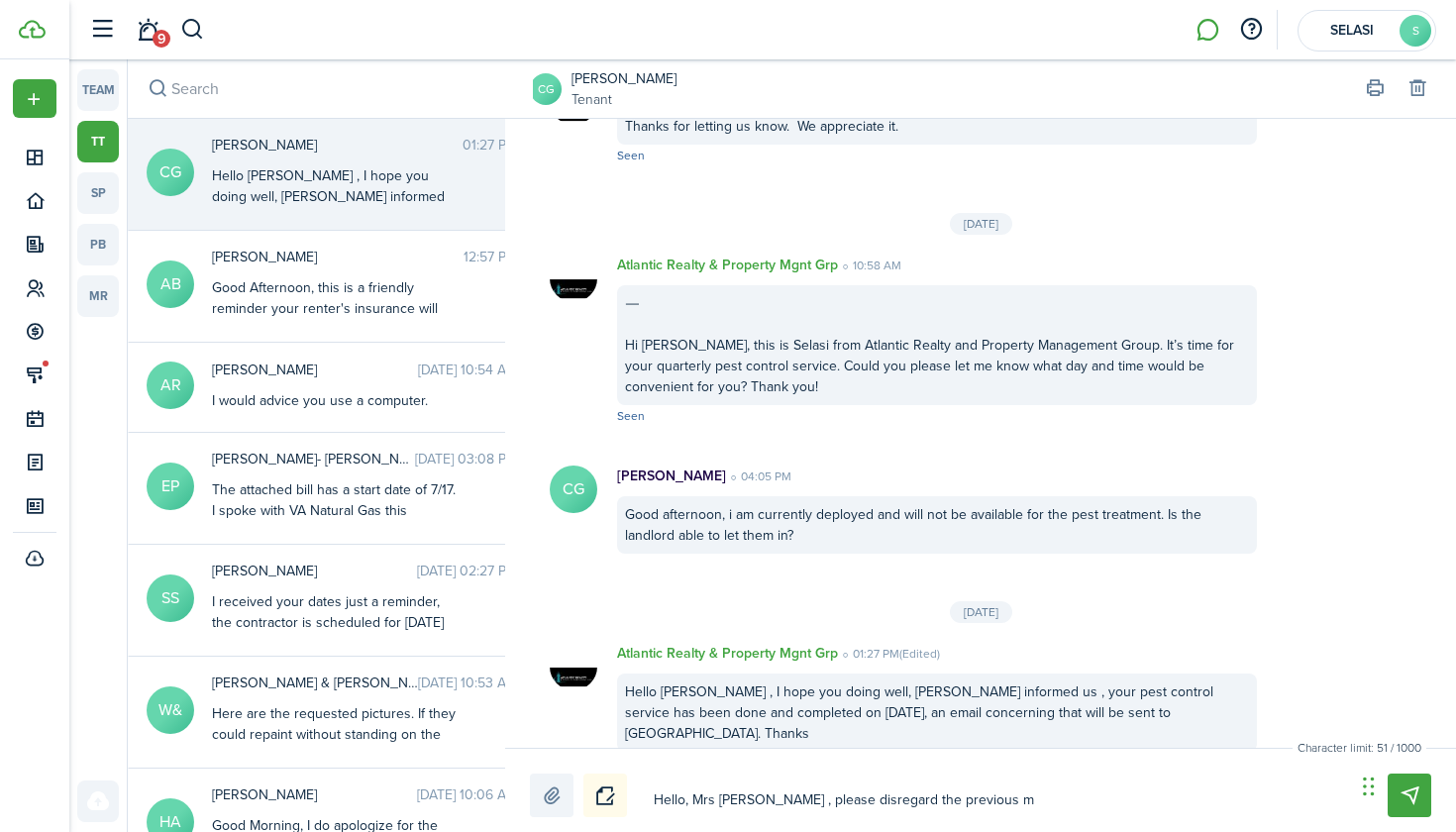
type textarea "Hello, Mrs [PERSON_NAME] , please disregard the previous me"
type textarea "Hello, Mrs [PERSON_NAME] , please disregard the previous mes"
type textarea "Hello, Mrs [PERSON_NAME] , please disregard the previous mess"
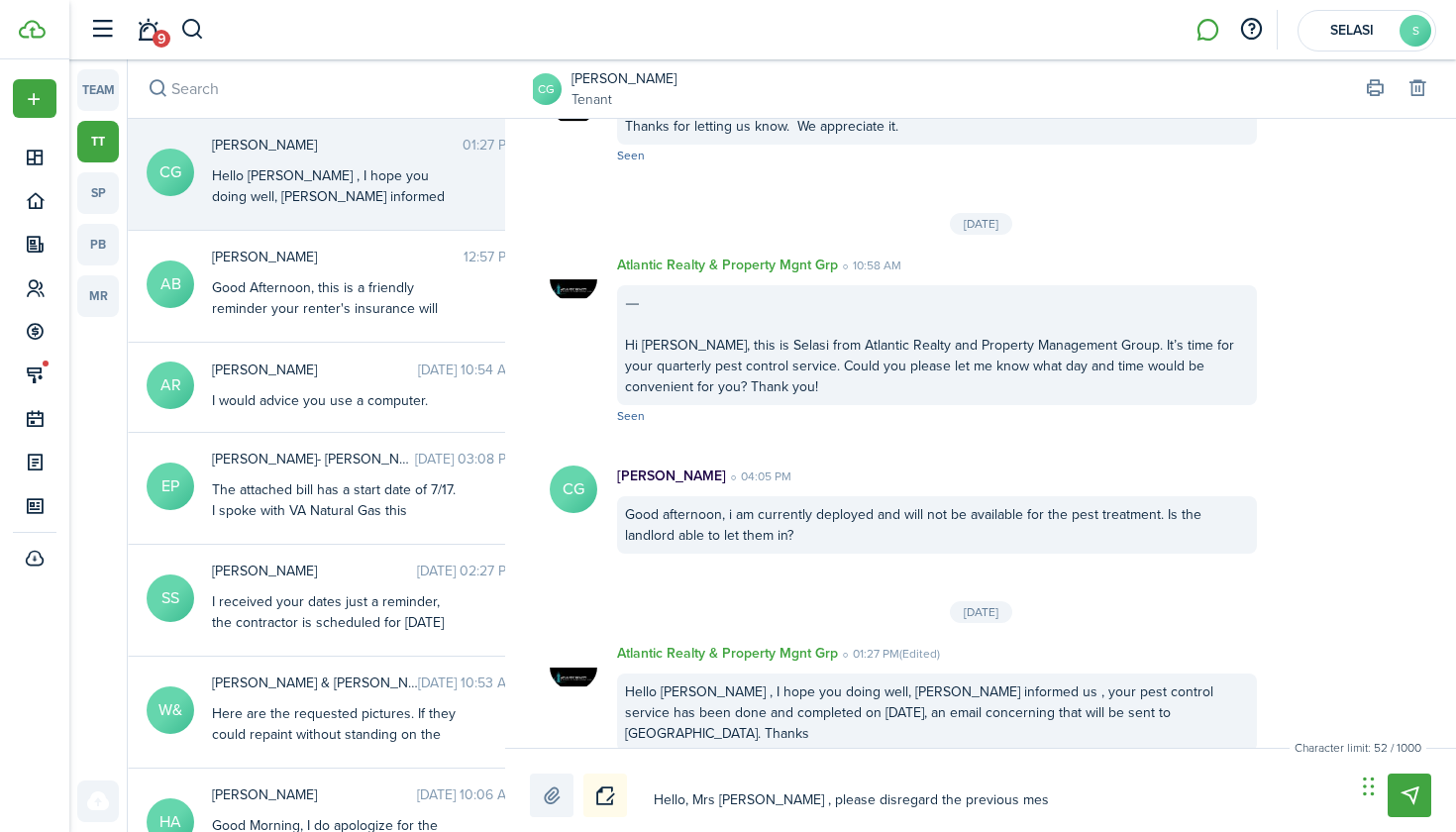
type textarea "Hello, Mrs [PERSON_NAME] , please disregard the previous mess"
type textarea "Hello, Mrs [PERSON_NAME] , please disregard the previous messa"
type textarea "Hello, Mrs [PERSON_NAME] , please disregard the previous messag"
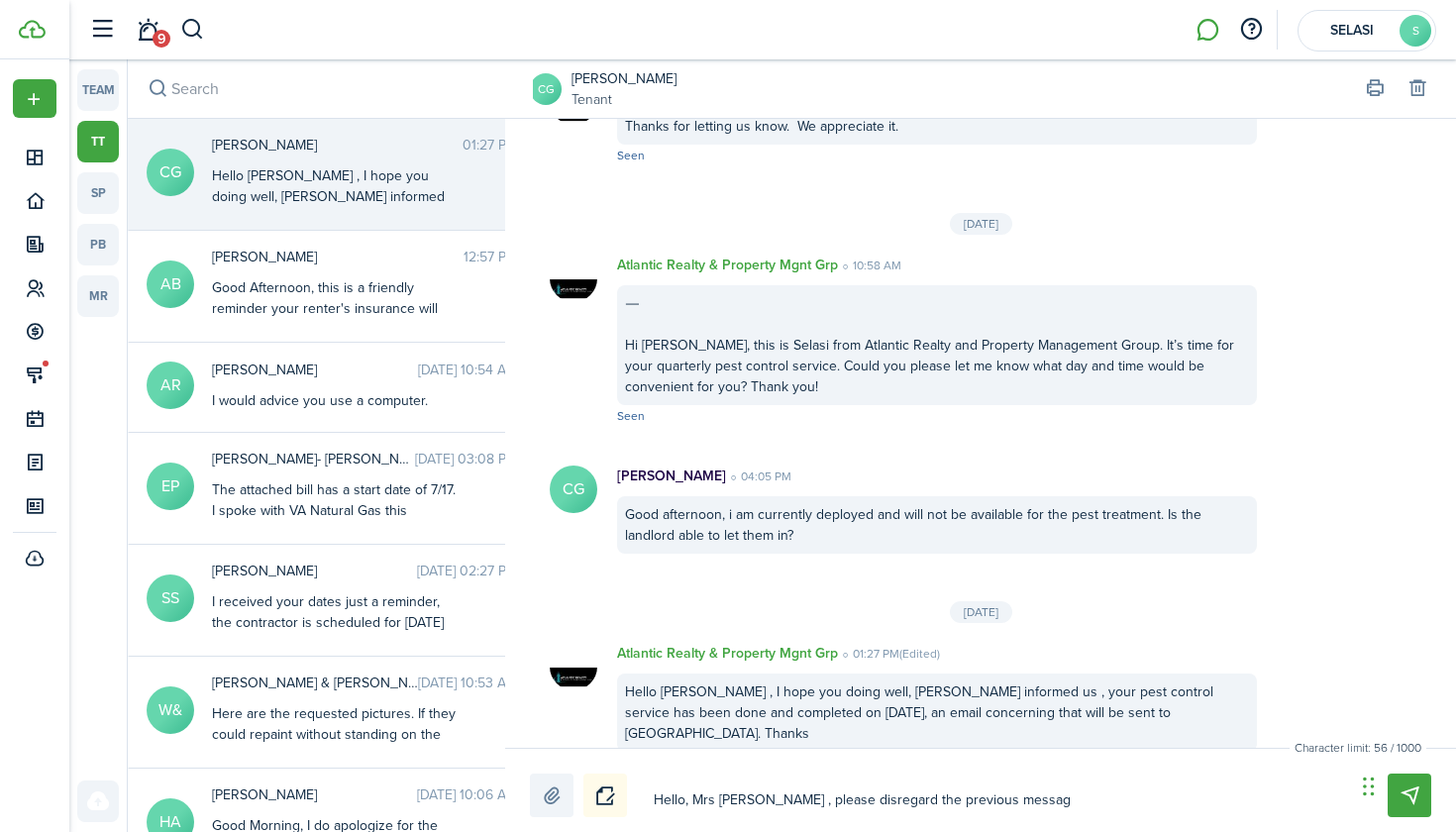
type textarea "Hello, Mrs [PERSON_NAME] , please disregard the previous message"
type textarea "Hello, Mrs [PERSON_NAME] , please disregard the previous message <"
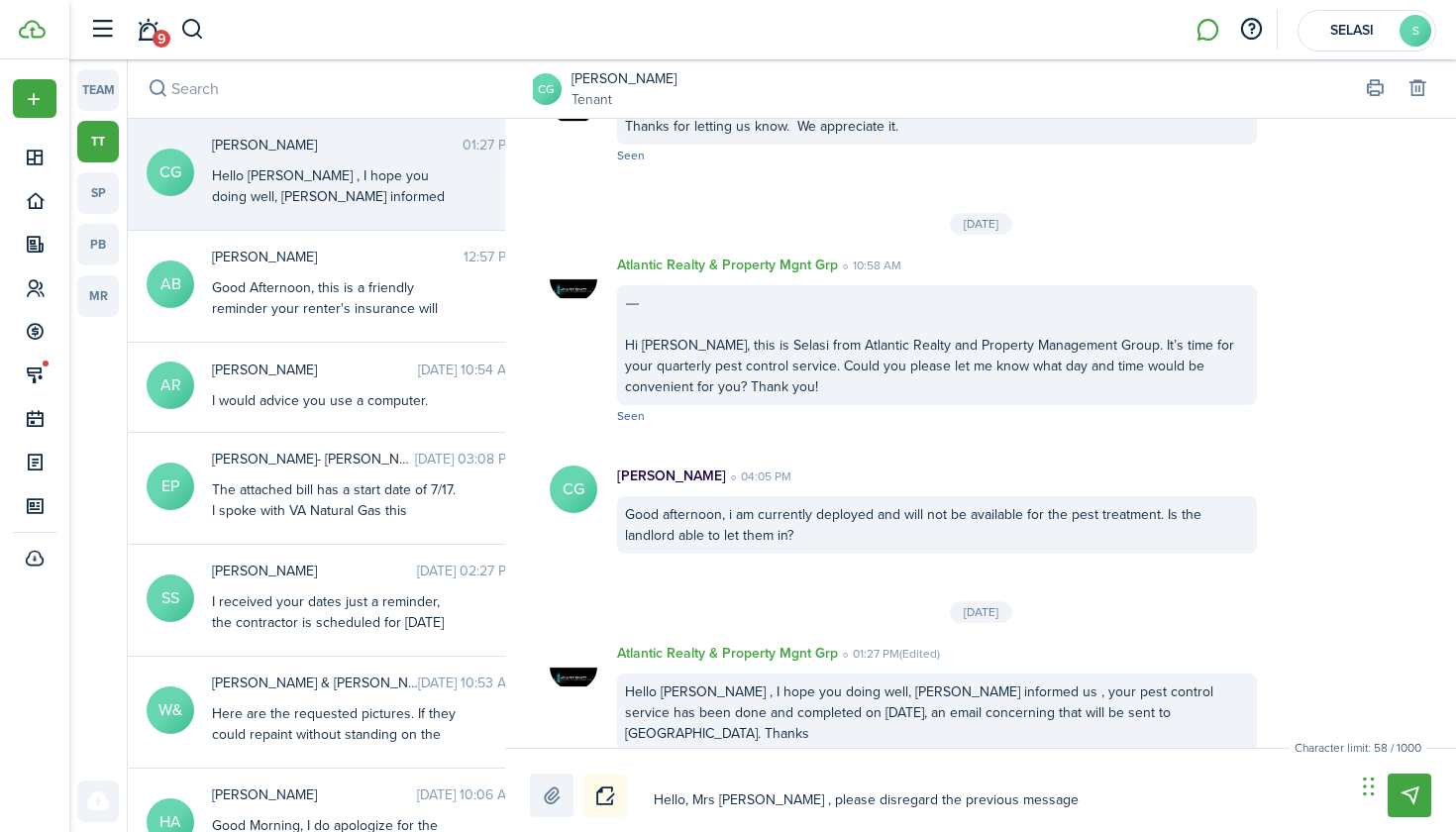
type textarea "Hello, Mrs [PERSON_NAME] , please disregard the previous message <"
type textarea "Hello, Mrs [PERSON_NAME] , please disregard the previous message"
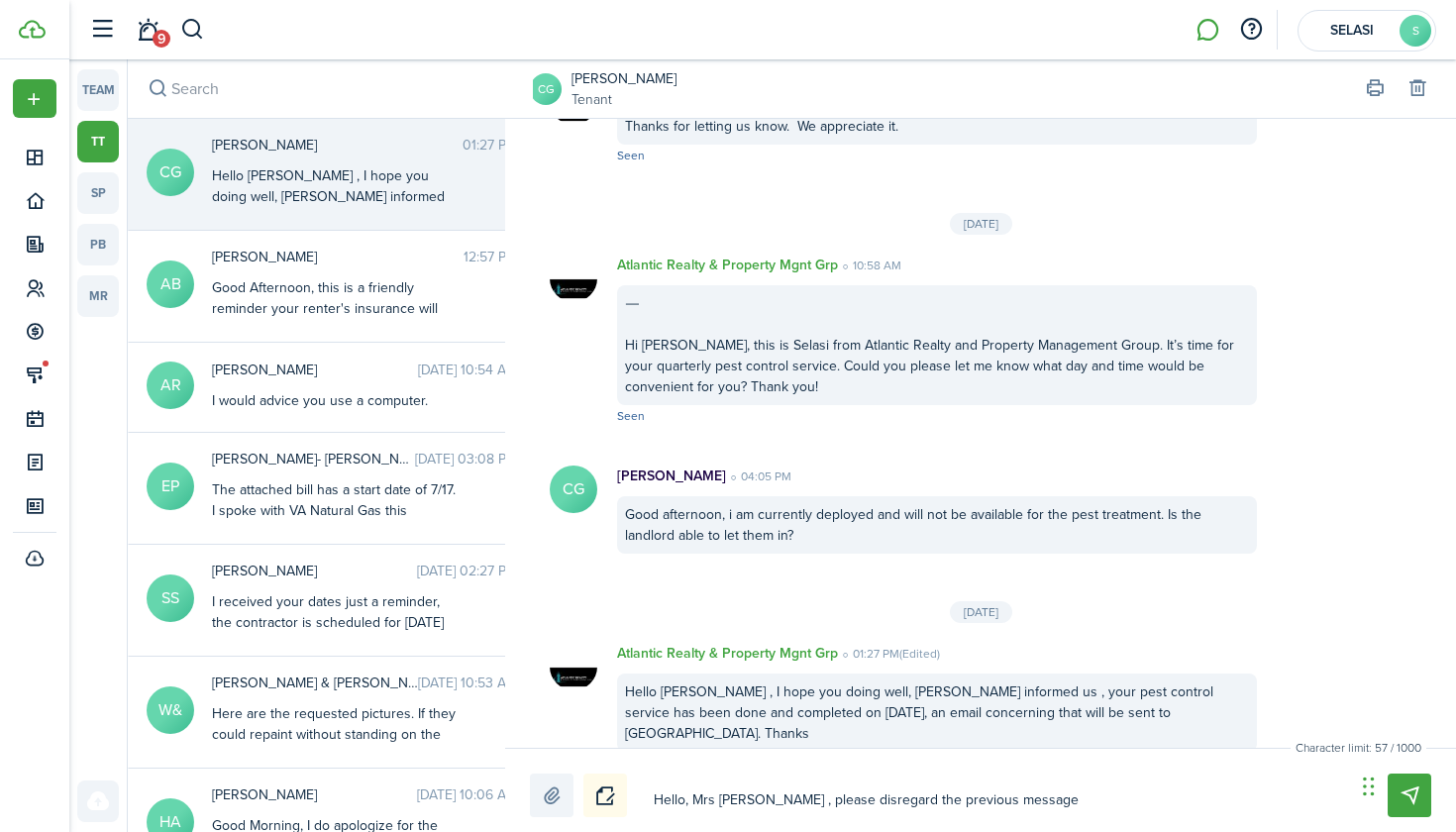
type textarea "Hello, Mrs [PERSON_NAME] , please disregard the previous message,"
type textarea "Hello, Mrs [PERSON_NAME] , please disregard the previous message, t"
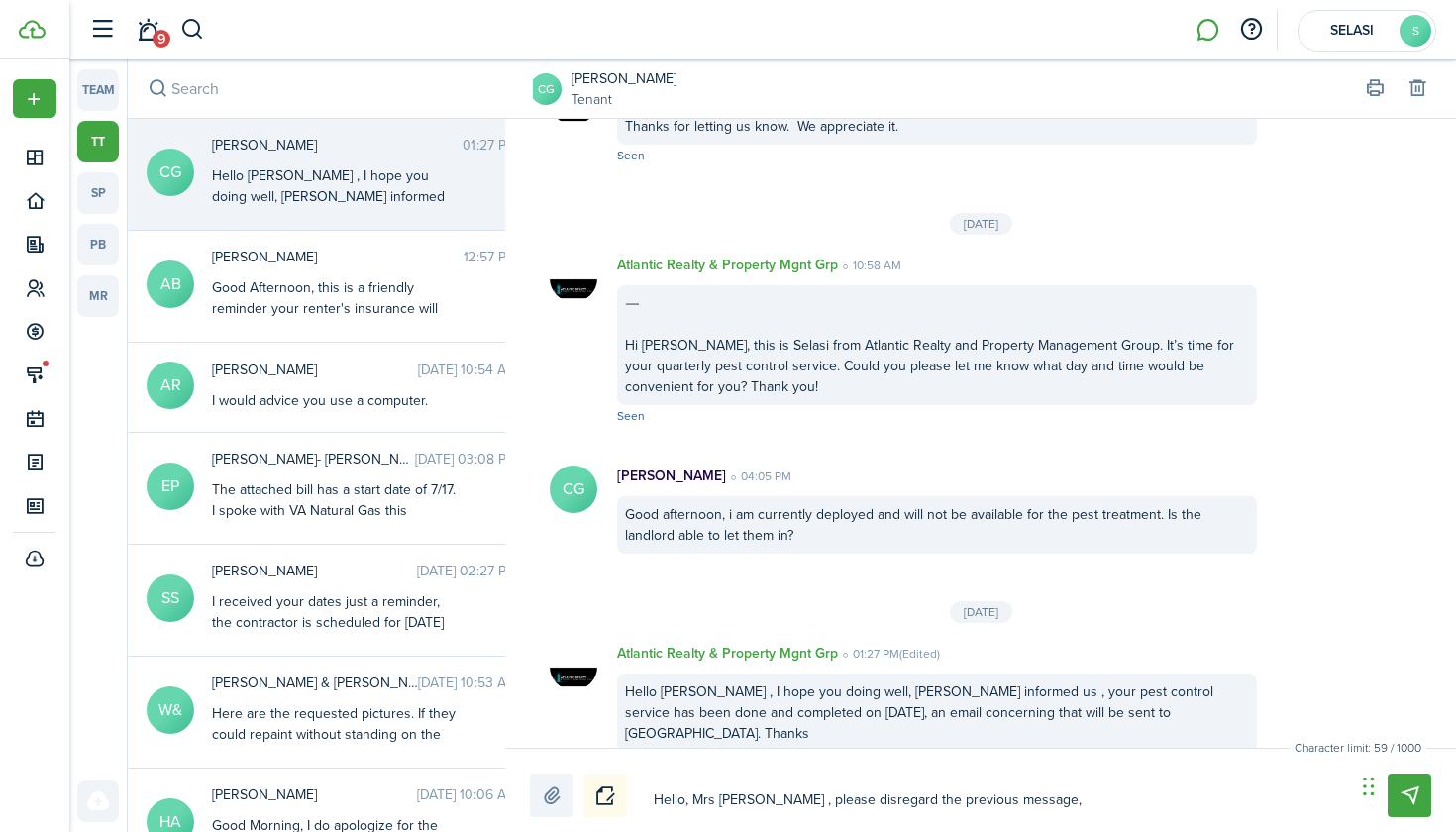
type textarea "Hello, Mrs [PERSON_NAME] , please disregard the previous message, t"
type textarea "Hello, Mrs [PERSON_NAME] , please disregard the previous message, th"
type textarea "Hello, Mrs [PERSON_NAME] , please disregard the previous message, the"
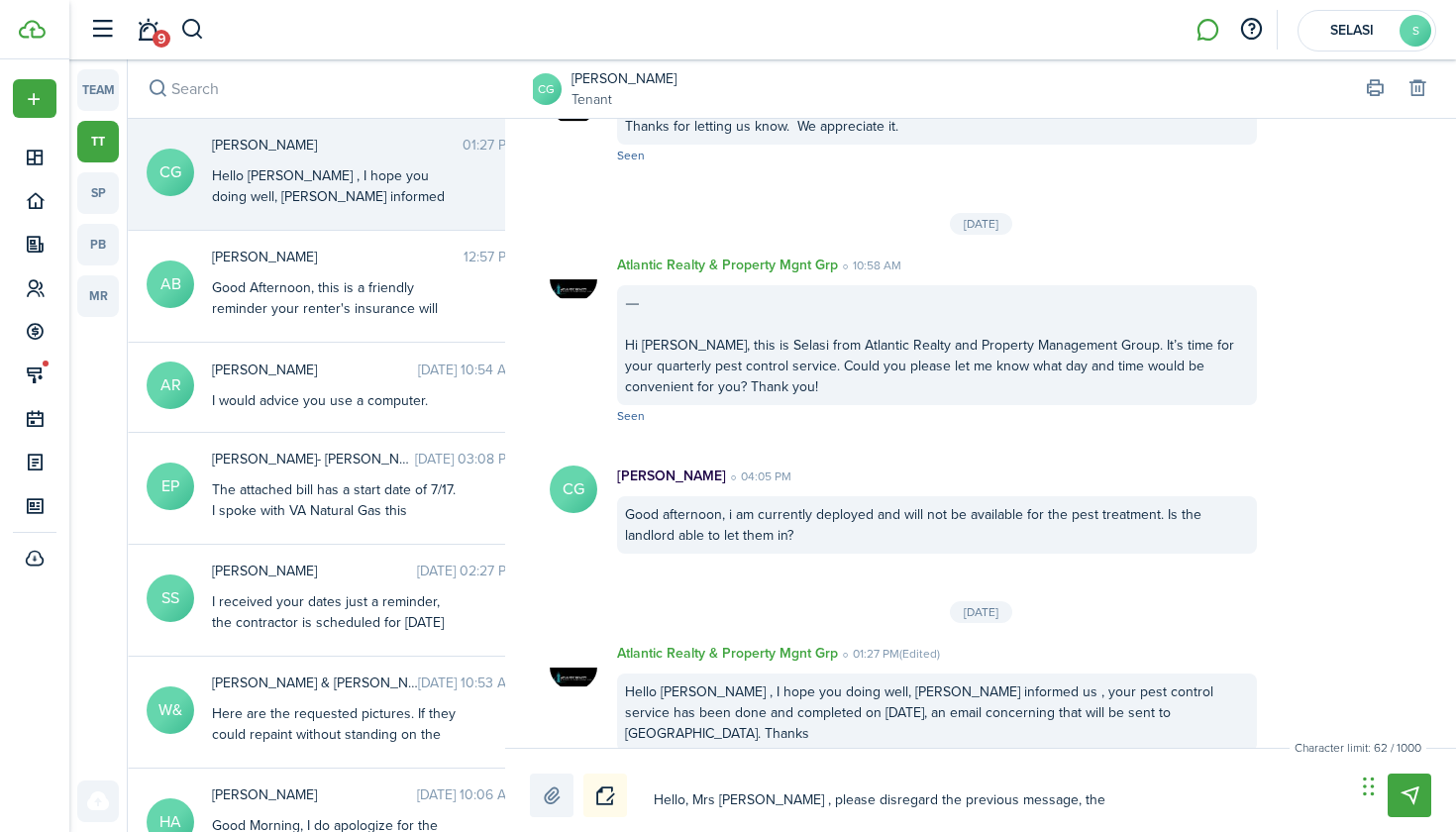
type textarea "Hello, Mrs [PERSON_NAME] , please disregard the previous message, the"
type textarea "Hello, Mrs [PERSON_NAME] , please disregard the previous message, the p"
type textarea "Hello, Mrs [PERSON_NAME] , please disregard the previous message, the"
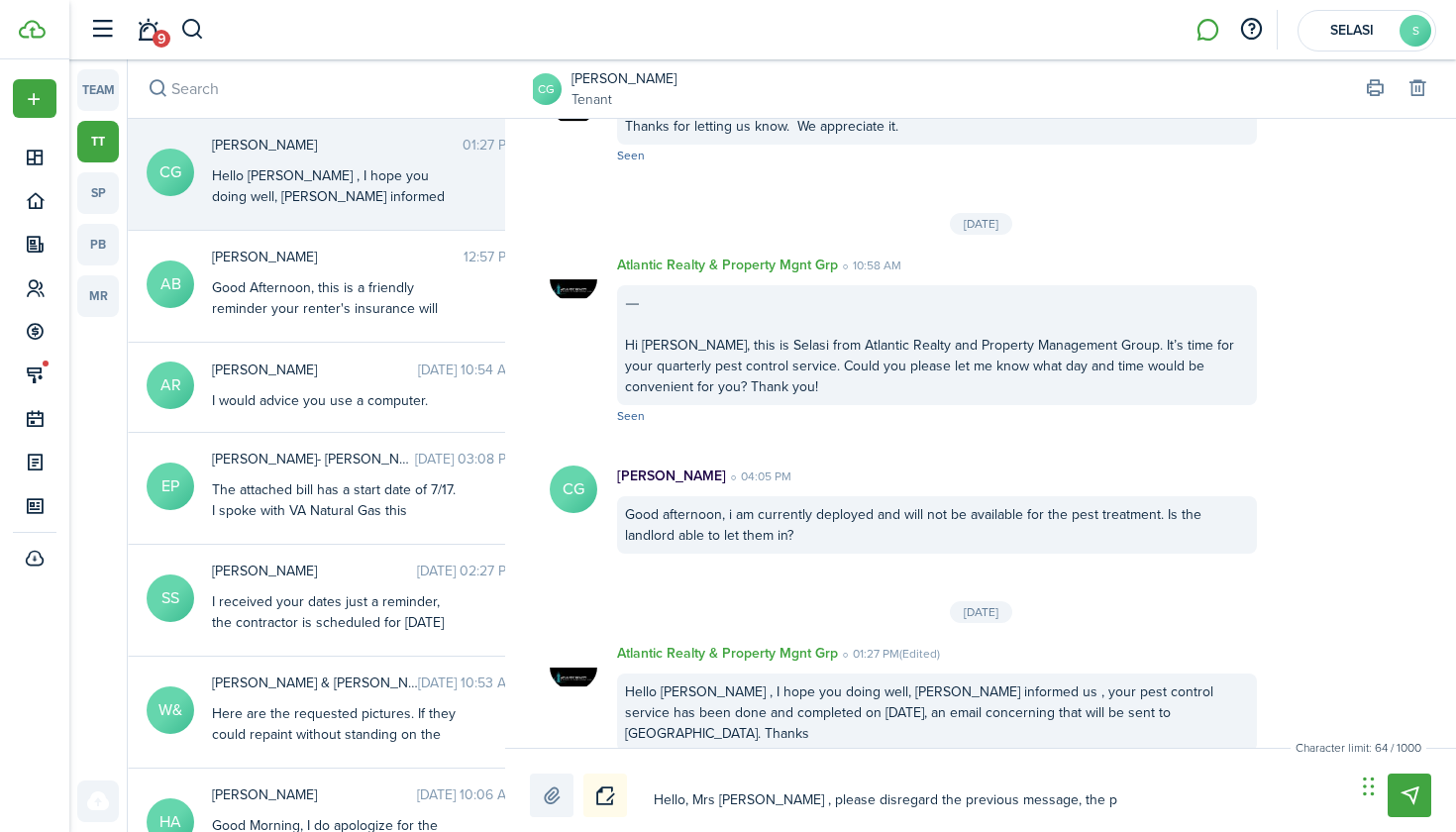
type textarea "Hello, Mrs [PERSON_NAME] , please disregard the previous message, the"
type textarea "Hello, Mrs [PERSON_NAME] , please disregard the previous message, the q"
type textarea "Hello, Mrs [PERSON_NAME] , please disregard the previous message, the qu"
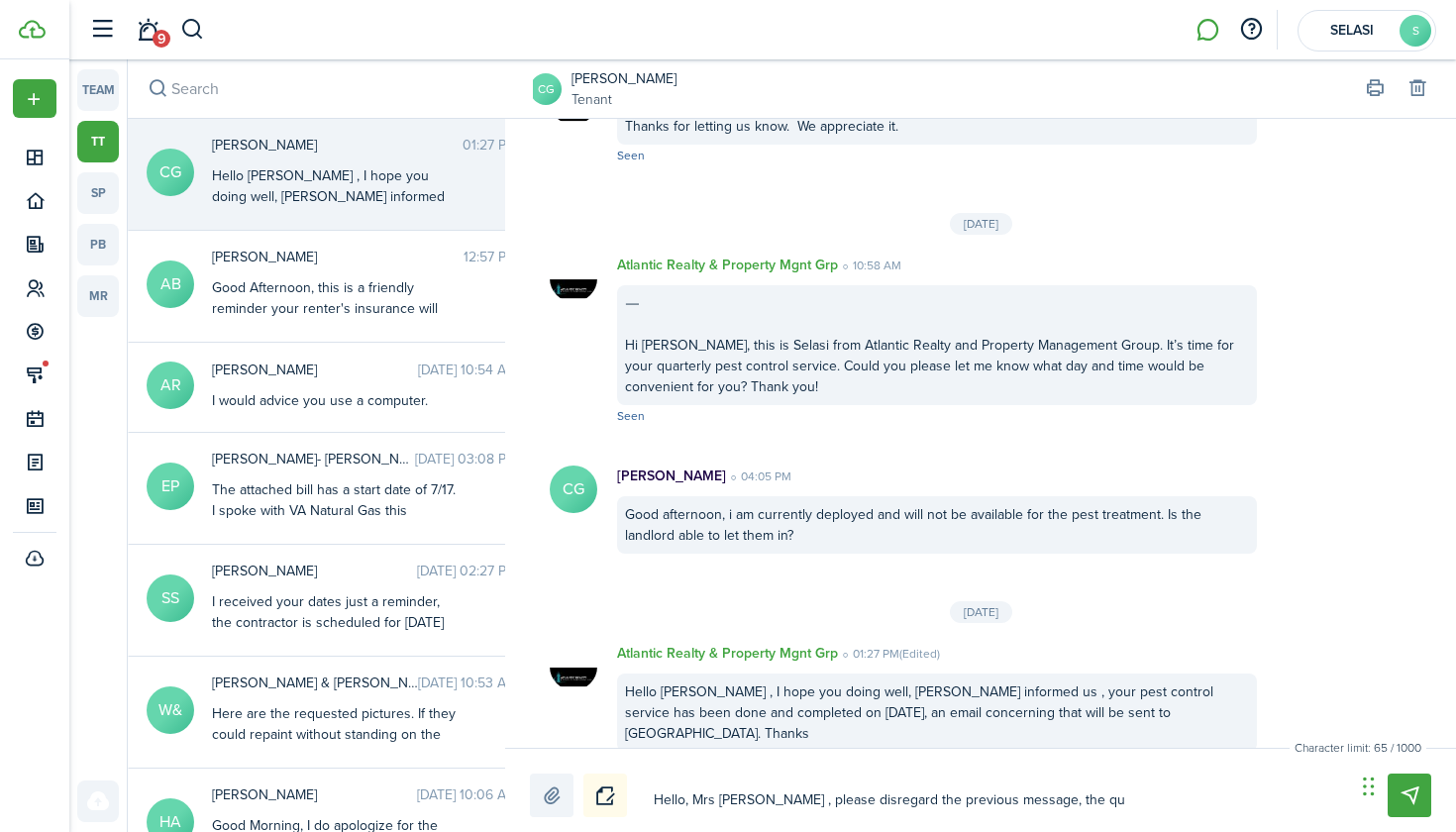
type textarea "Hello, Mrs [PERSON_NAME] , please disregard the previous message, the qua"
type textarea "Hello, Mrs [PERSON_NAME] , please disregard the previous message, the quat"
type textarea "Hello, Mrs [PERSON_NAME] , please disregard the previous message, the quate"
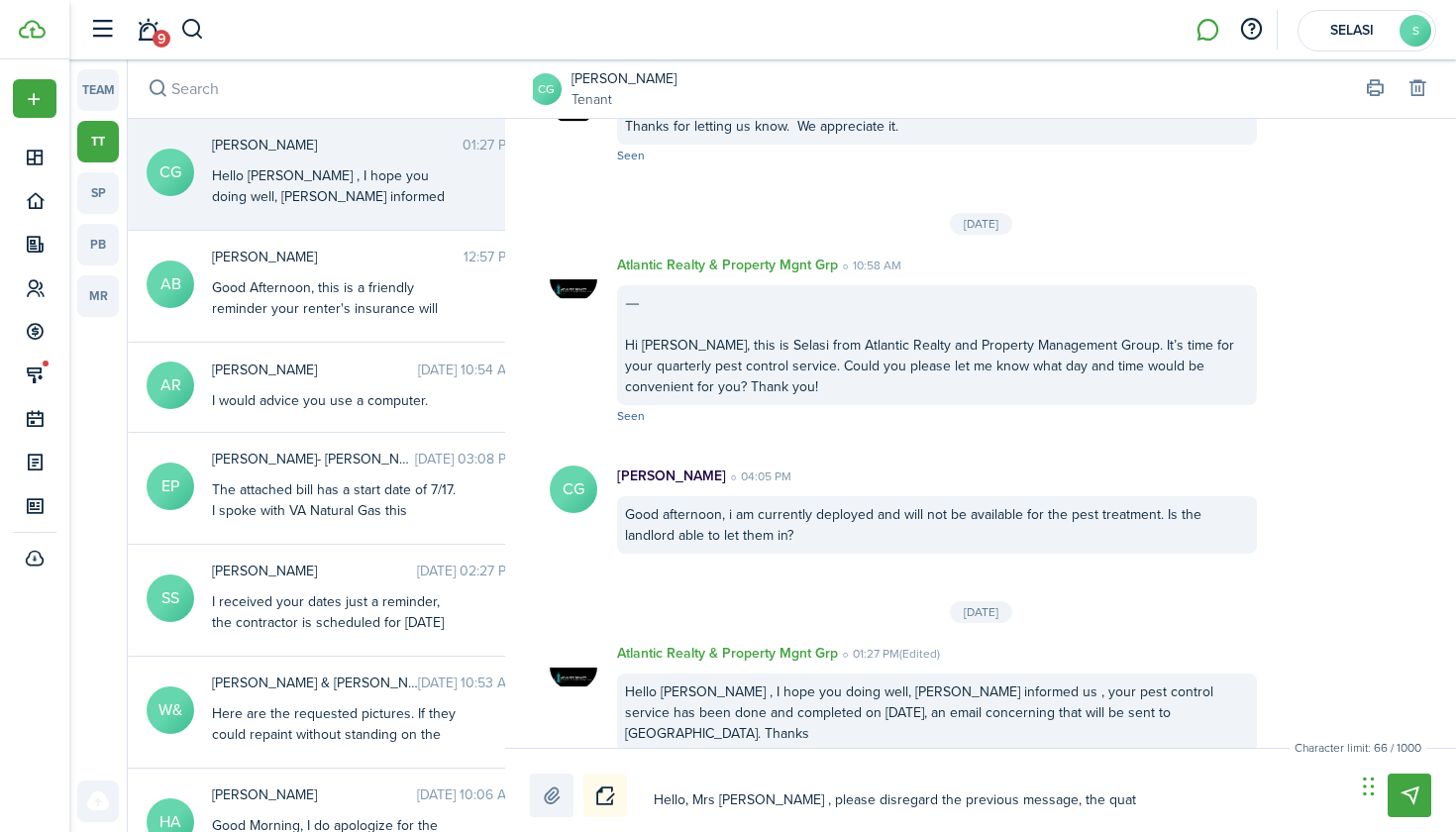
type textarea "Hello, Mrs [PERSON_NAME] , please disregard the previous message, the quate"
type textarea "Hello, Mrs [PERSON_NAME] , please disregard the previous message, the quater"
type textarea "Hello, Mrs [PERSON_NAME] , please disregard the previous message, the quaterl"
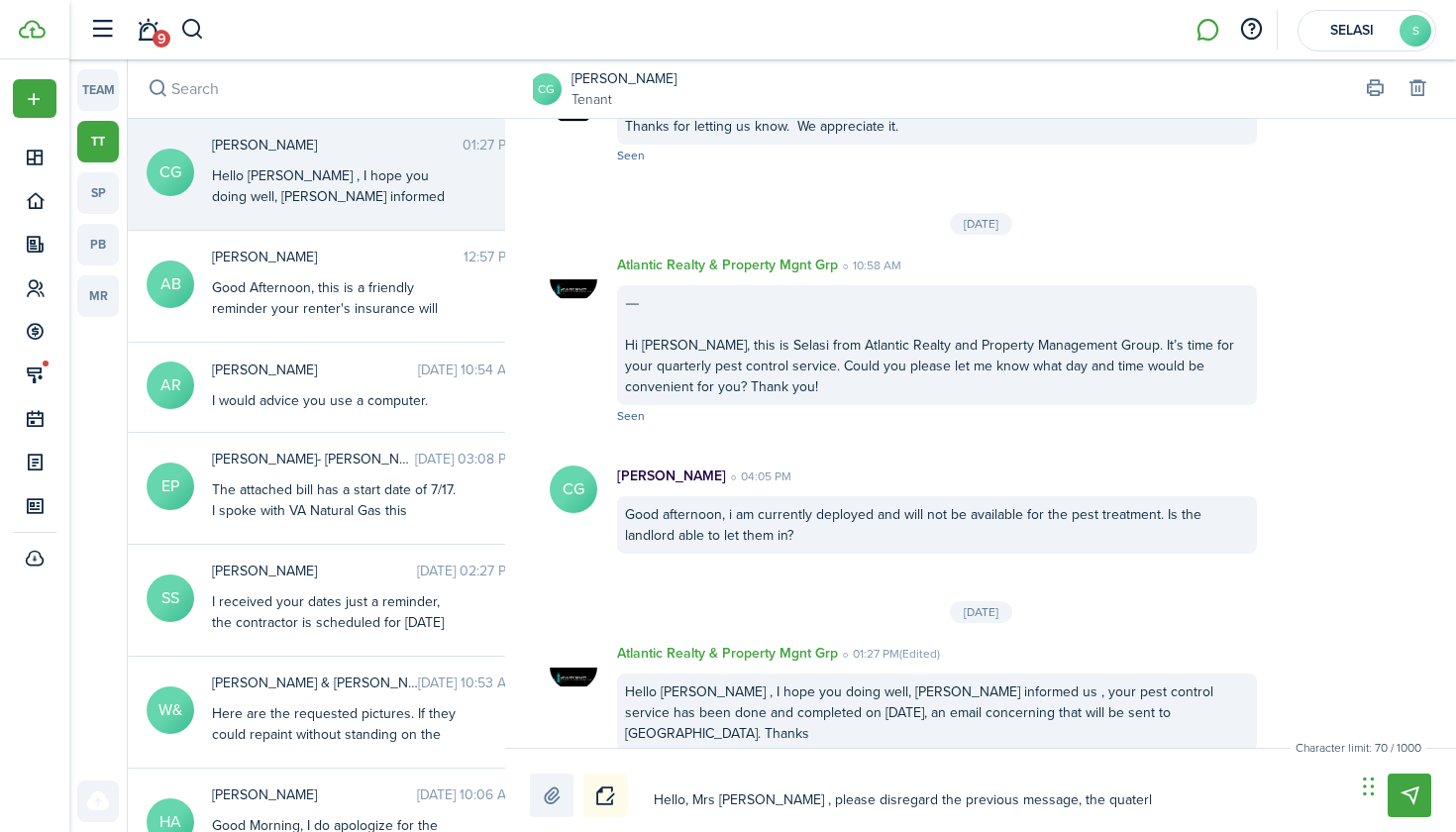
type textarea "Hello, Mrs [PERSON_NAME] , please disregard the previous message, the quaterly"
type textarea "Hello, Mrs [PERSON_NAME] , please disregard the previous message, the quarterly"
type textarea "Hello, Mrs [PERSON_NAME] , please disregard the previous message, the quarterly…"
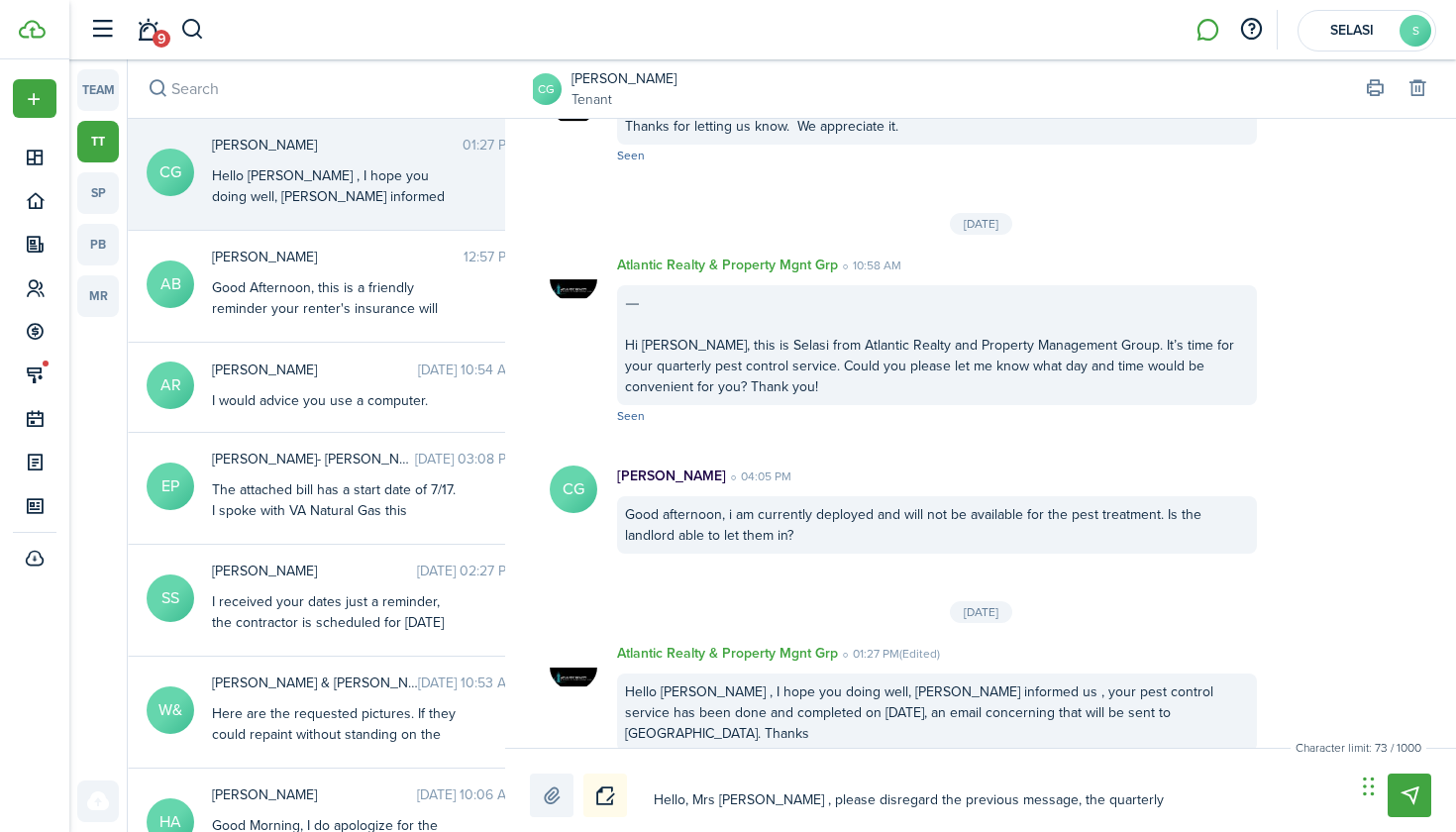
type textarea "Hello, Mrs [PERSON_NAME] , please disregard the previous message, the quarterly…"
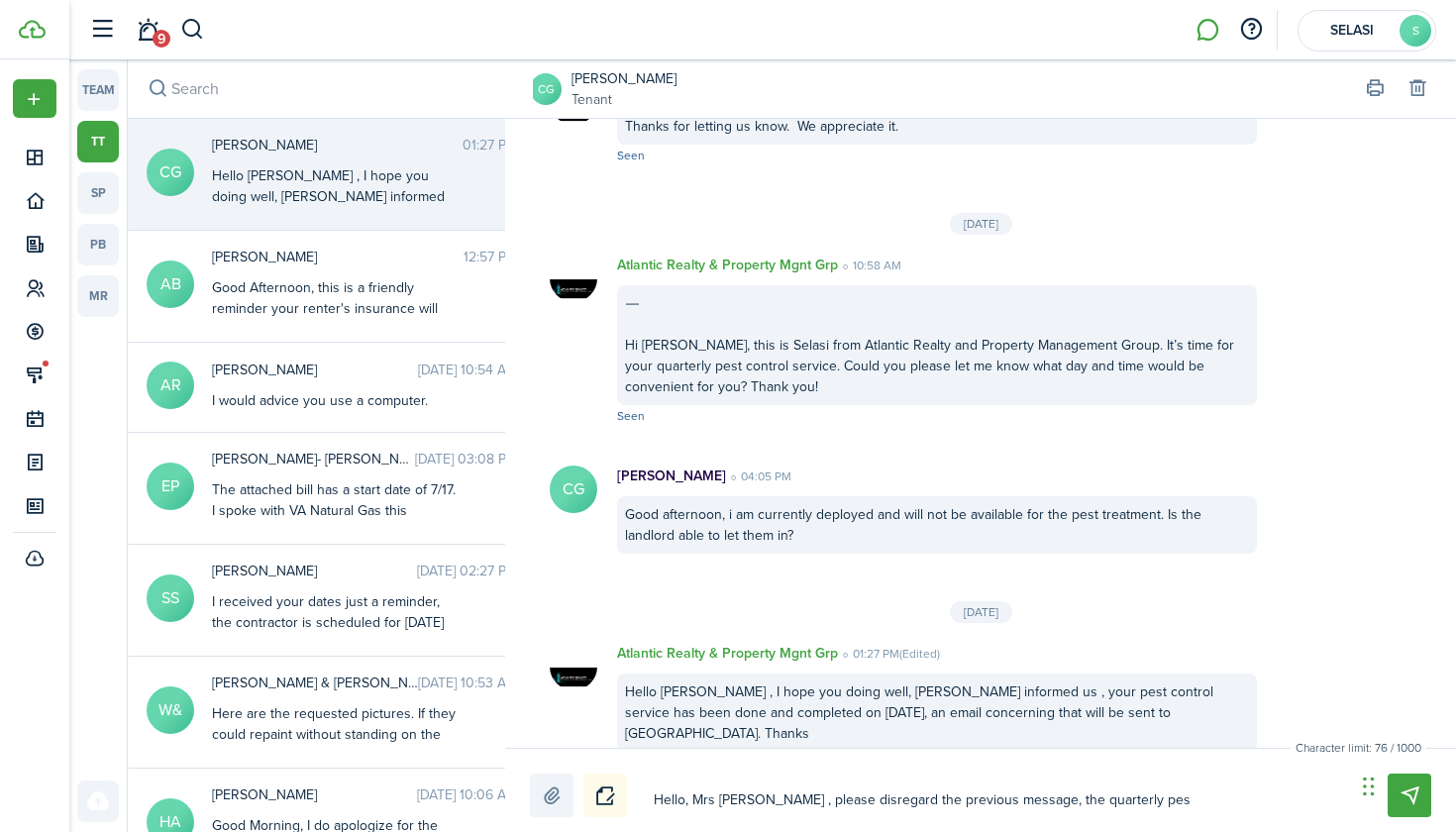
type textarea "Hello, Mrs [PERSON_NAME] , please disregard the previous message, the quarterly…"
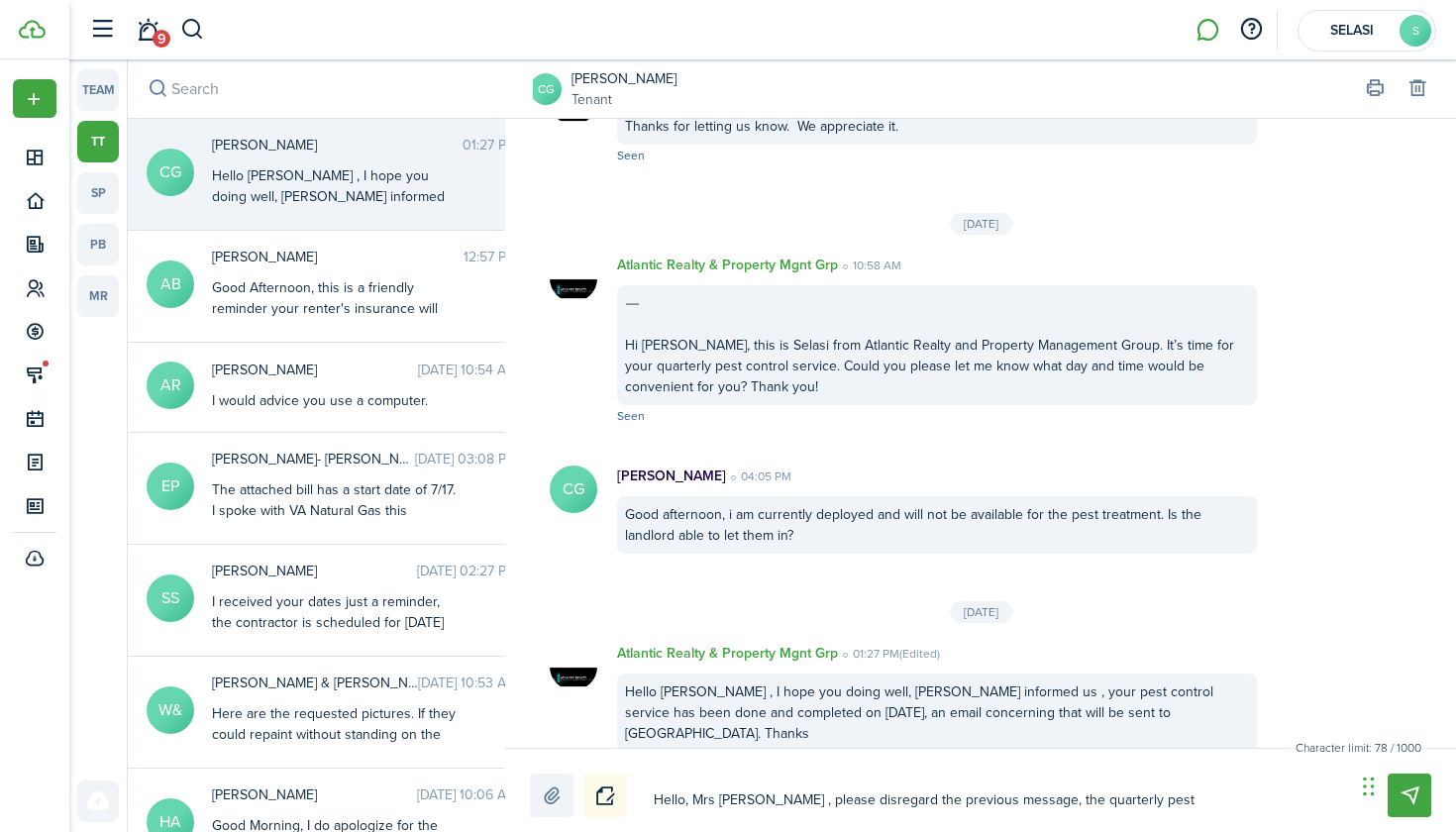
type textarea "Hello, Mrs [PERSON_NAME] , please disregard the previous message, the quarterly…"
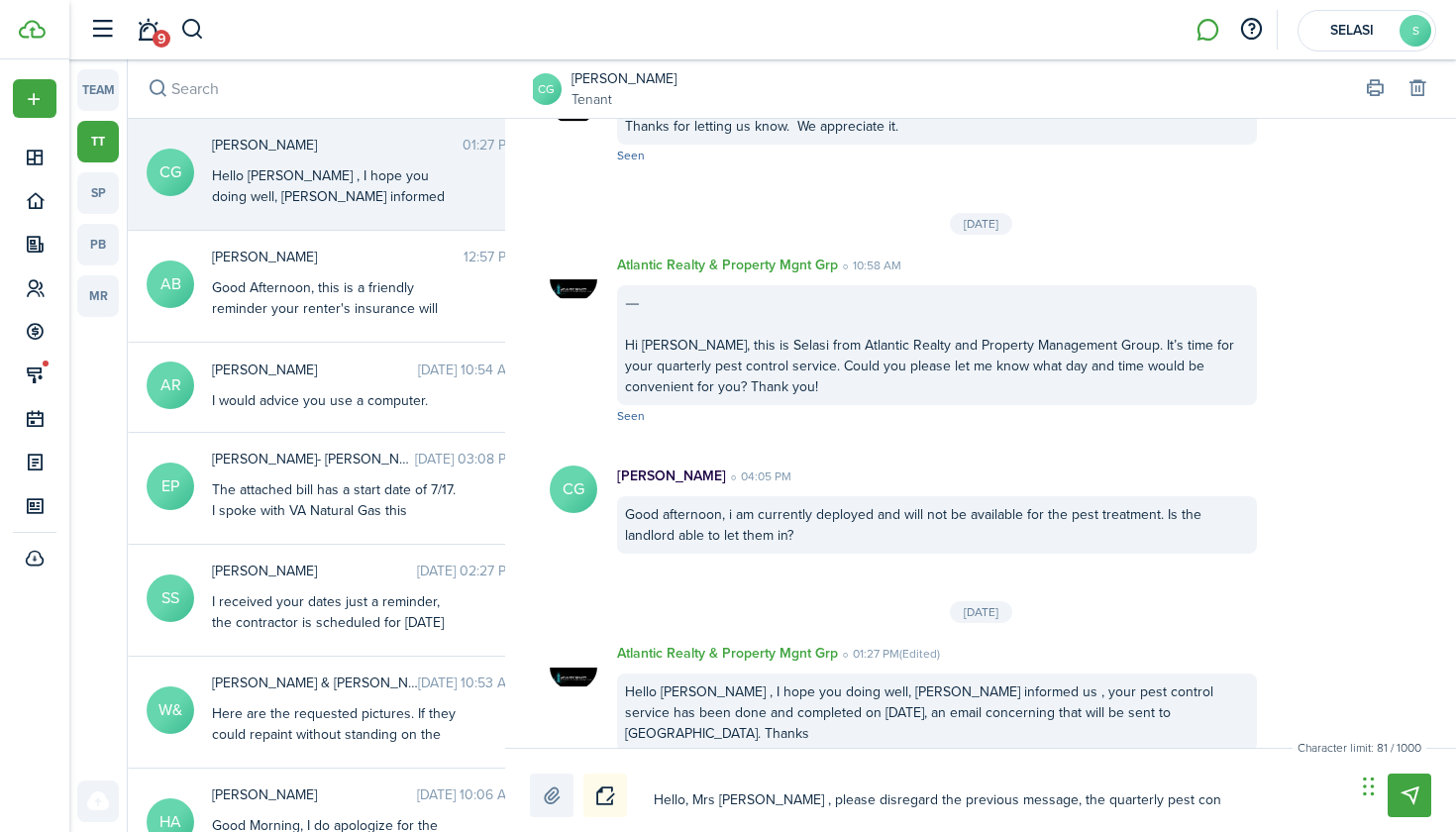
type textarea "Hello, Mrs [PERSON_NAME] , please disregard the previous message, the quarterly…"
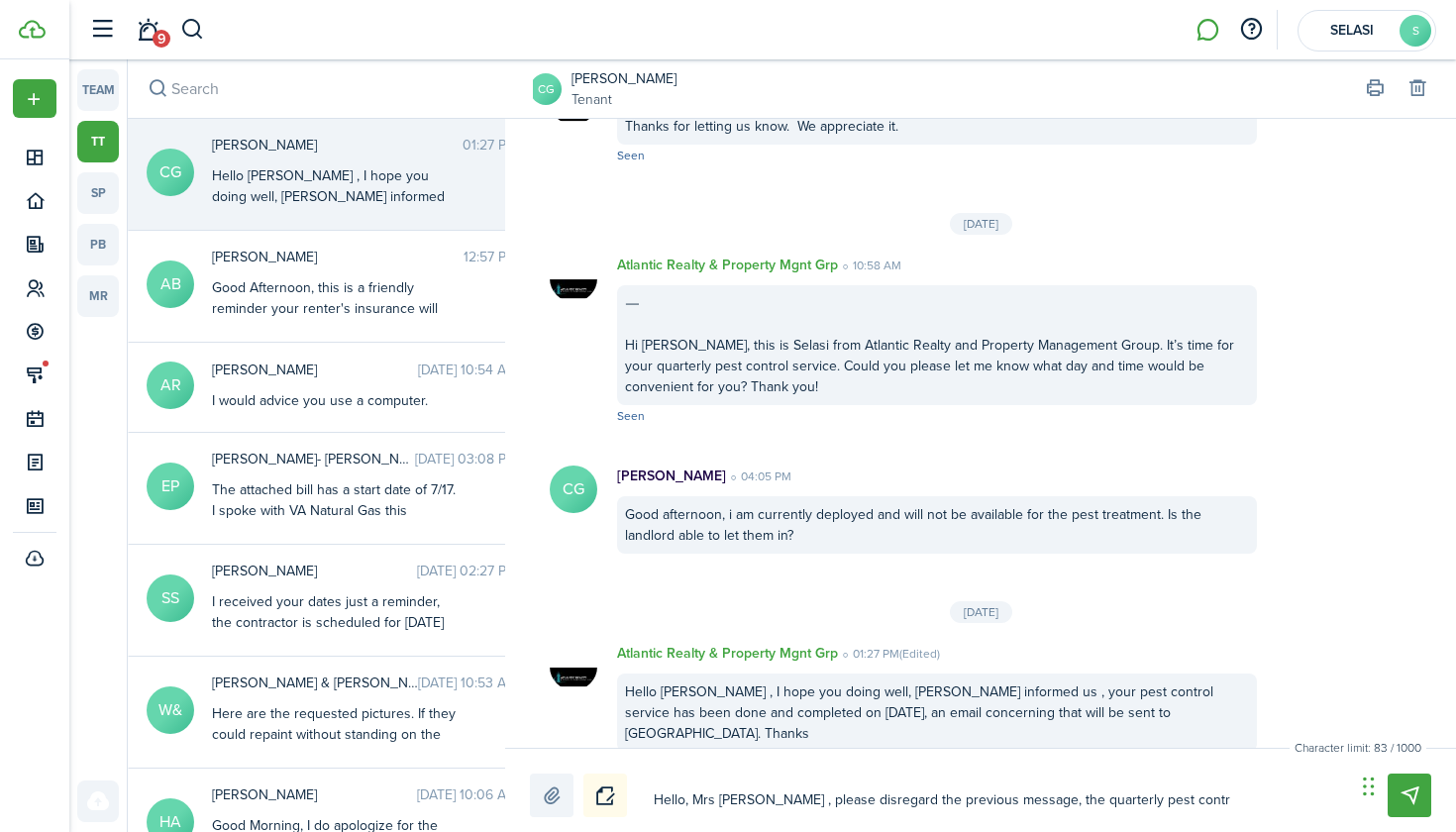
type textarea "Hello, Mrs [PERSON_NAME] , please disregard the previous message, the quarterly…"
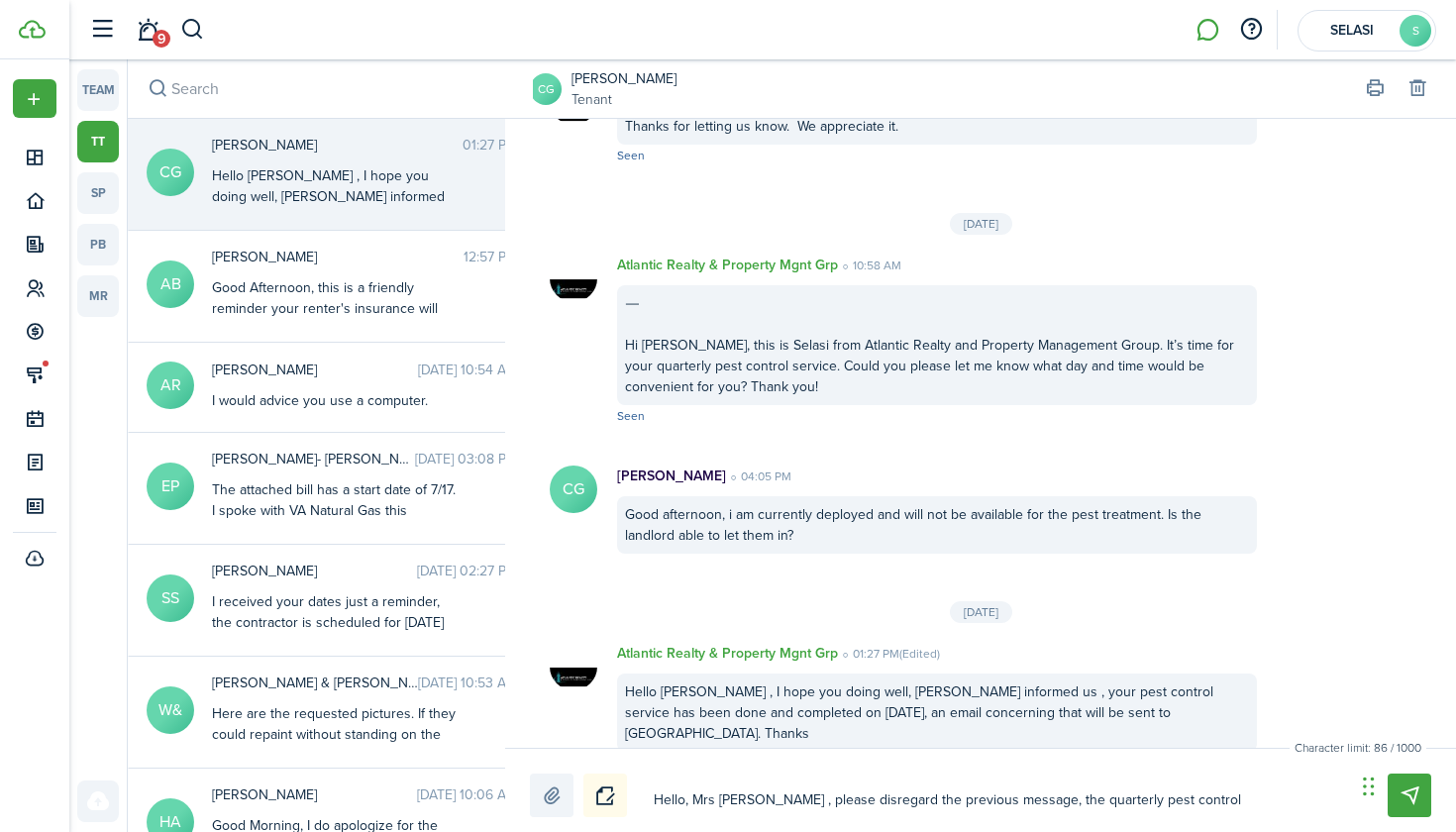
type textarea "Hello, Mrs [PERSON_NAME] , please disregard the previous message, the quarterly…"
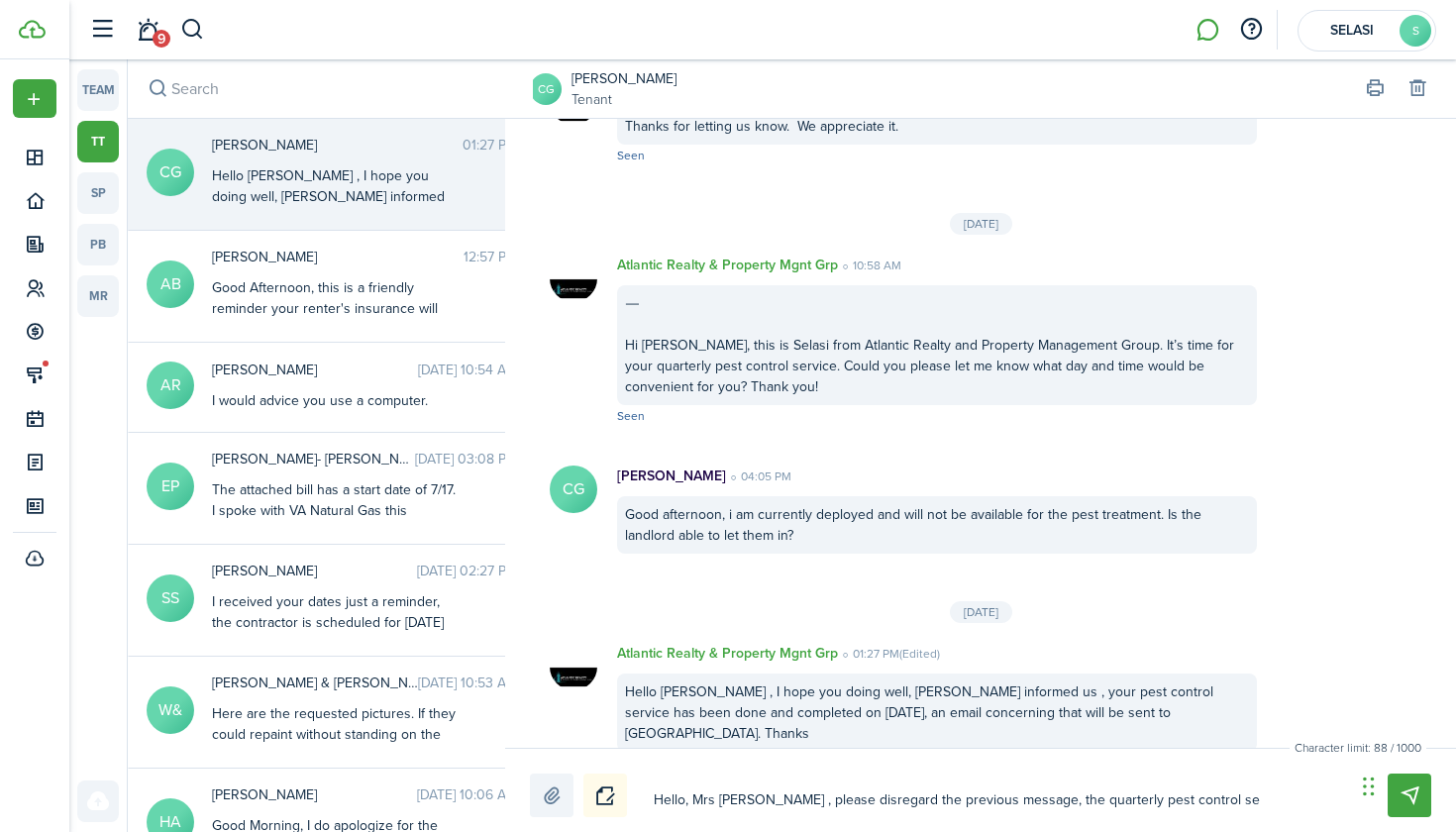
type textarea "Hello, Mrs [PERSON_NAME] , please disregard the previous message, the quarterly…"
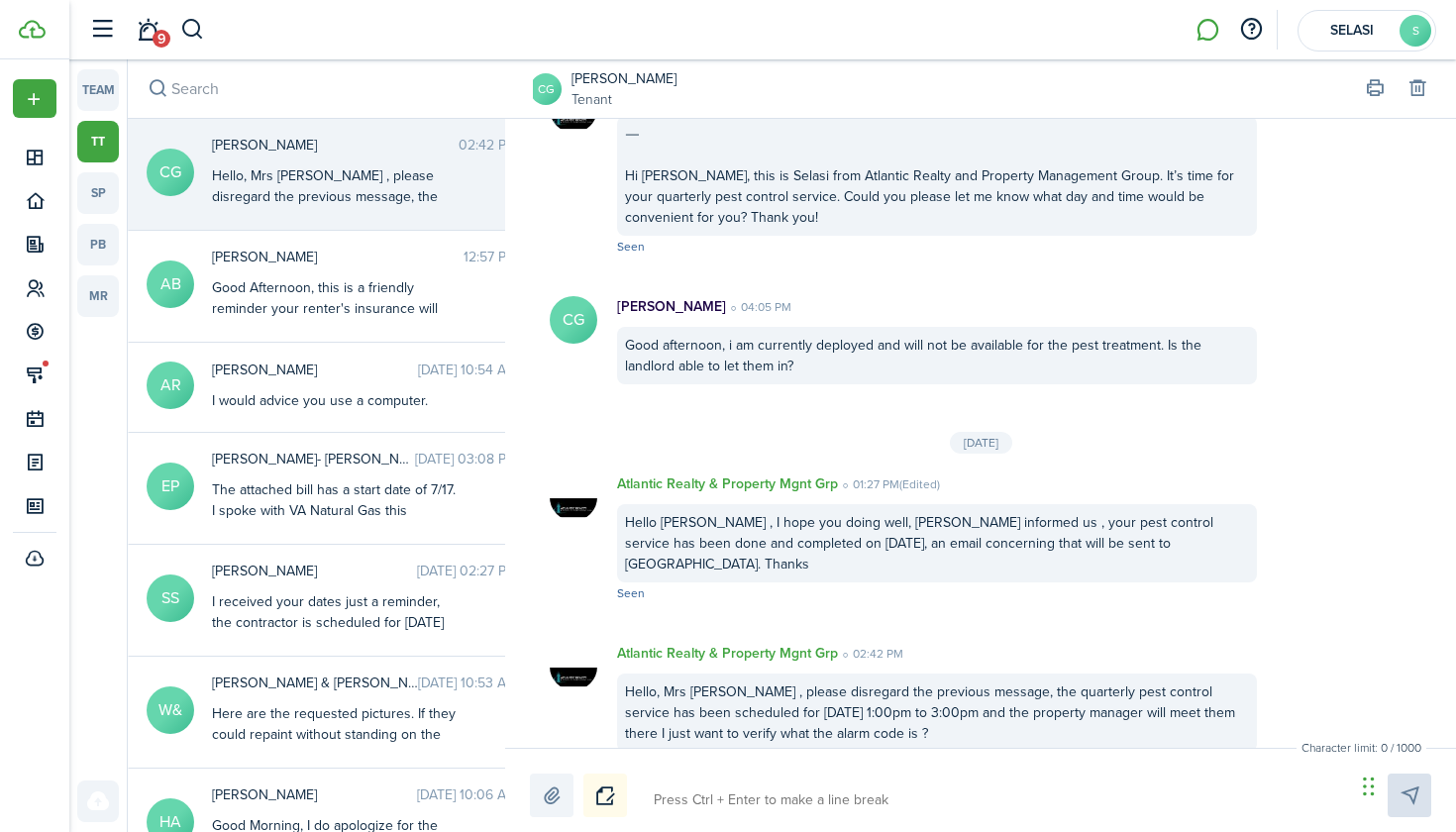
scroll to position [0, 0]
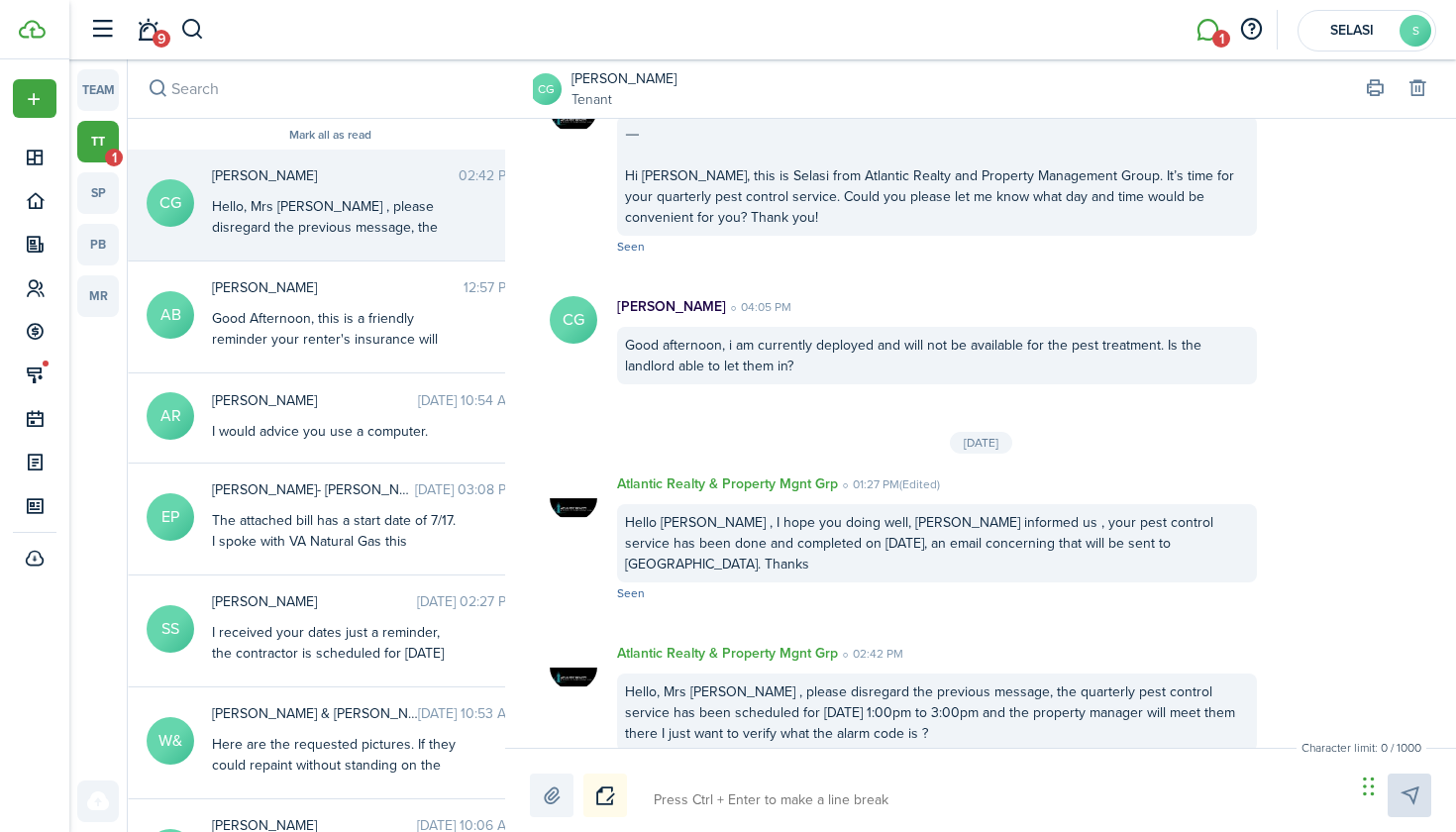
click at [1213, 35] on li "1" at bounding box center [1207, 30] width 46 height 51
